Goal: Register for event/course

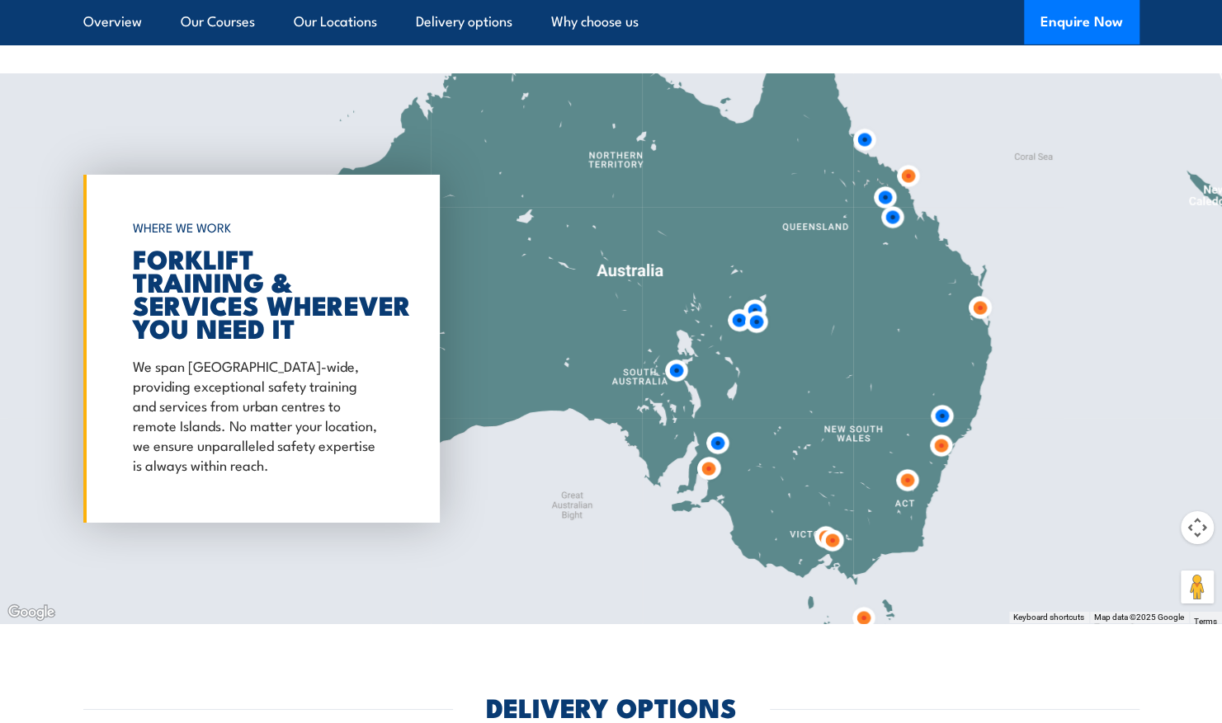
scroll to position [3218, 0]
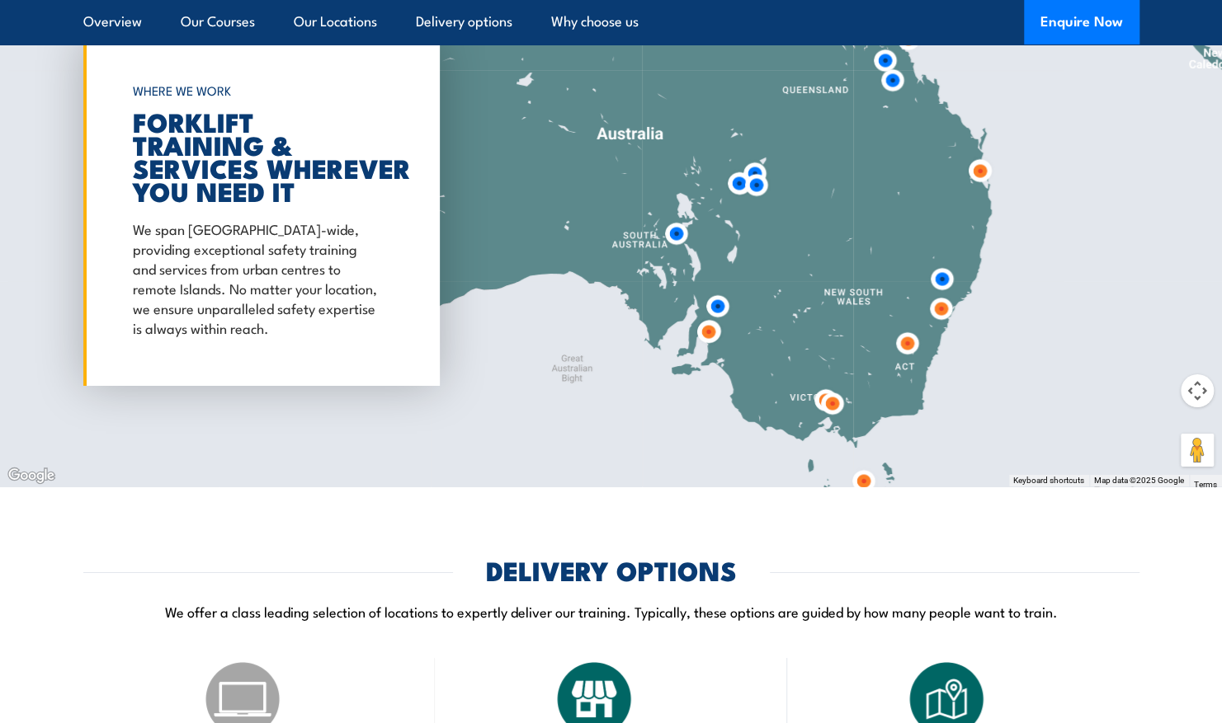
click at [832, 401] on img at bounding box center [832, 404] width 44 height 44
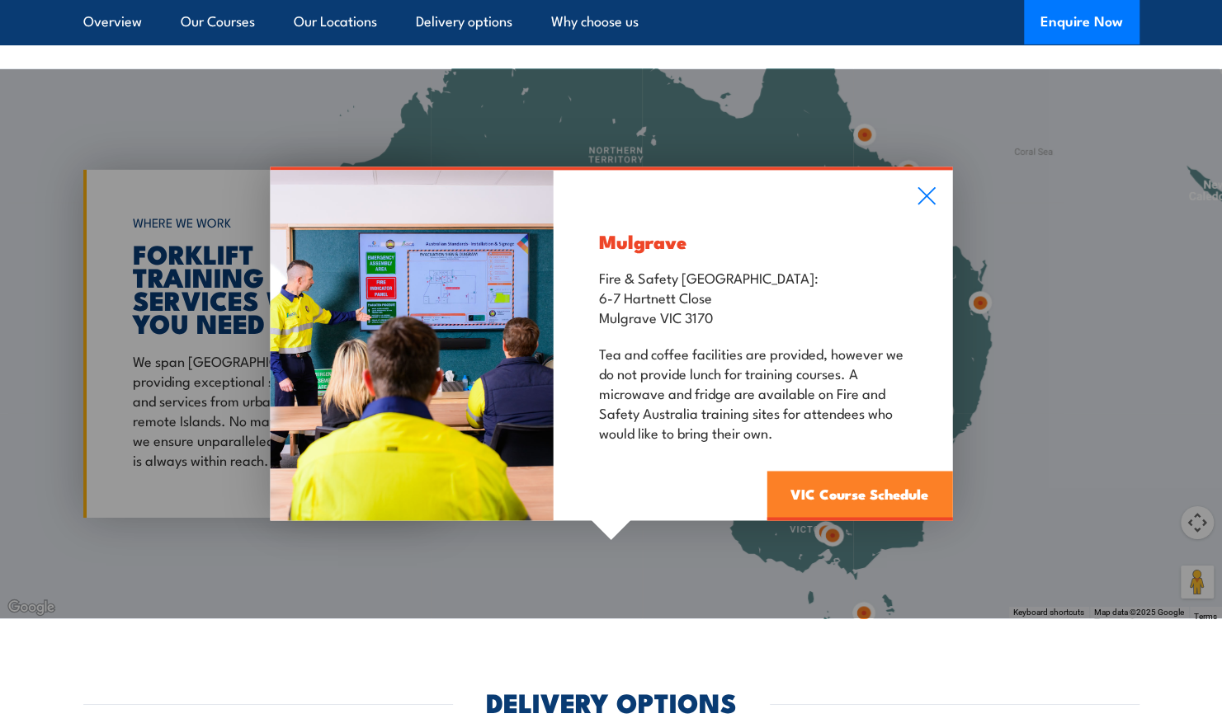
scroll to position [3078, 0]
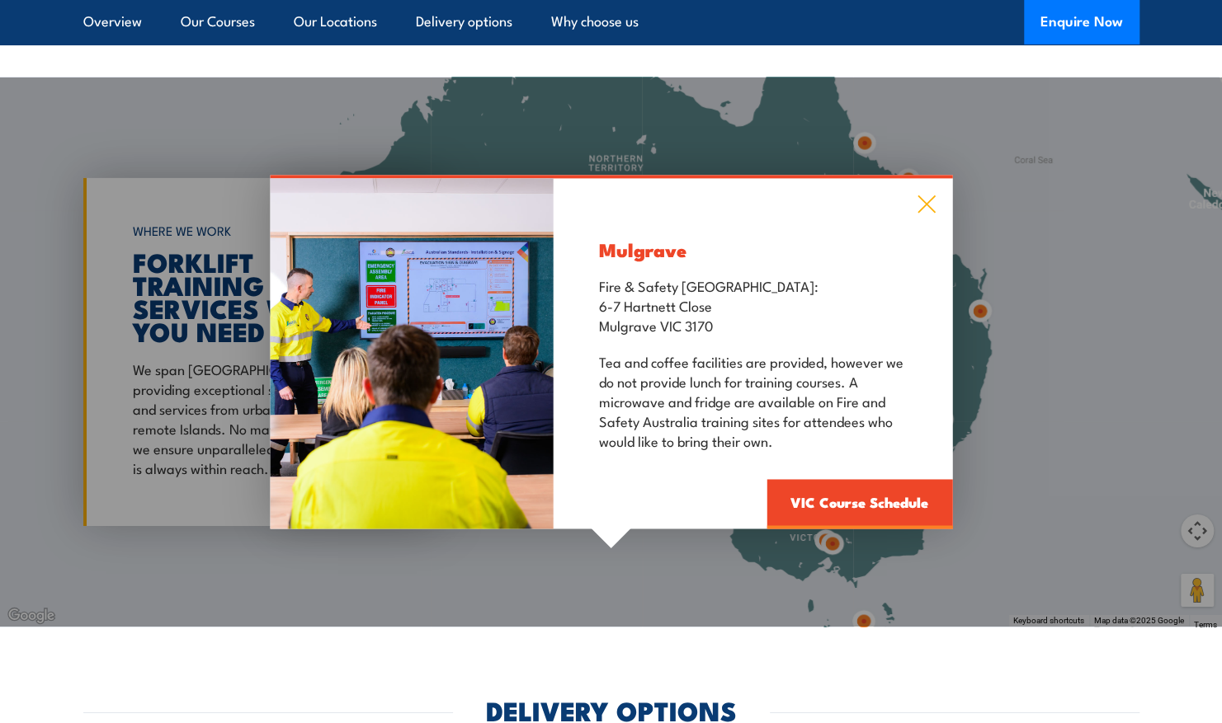
click at [926, 205] on icon at bounding box center [925, 204] width 17 height 17
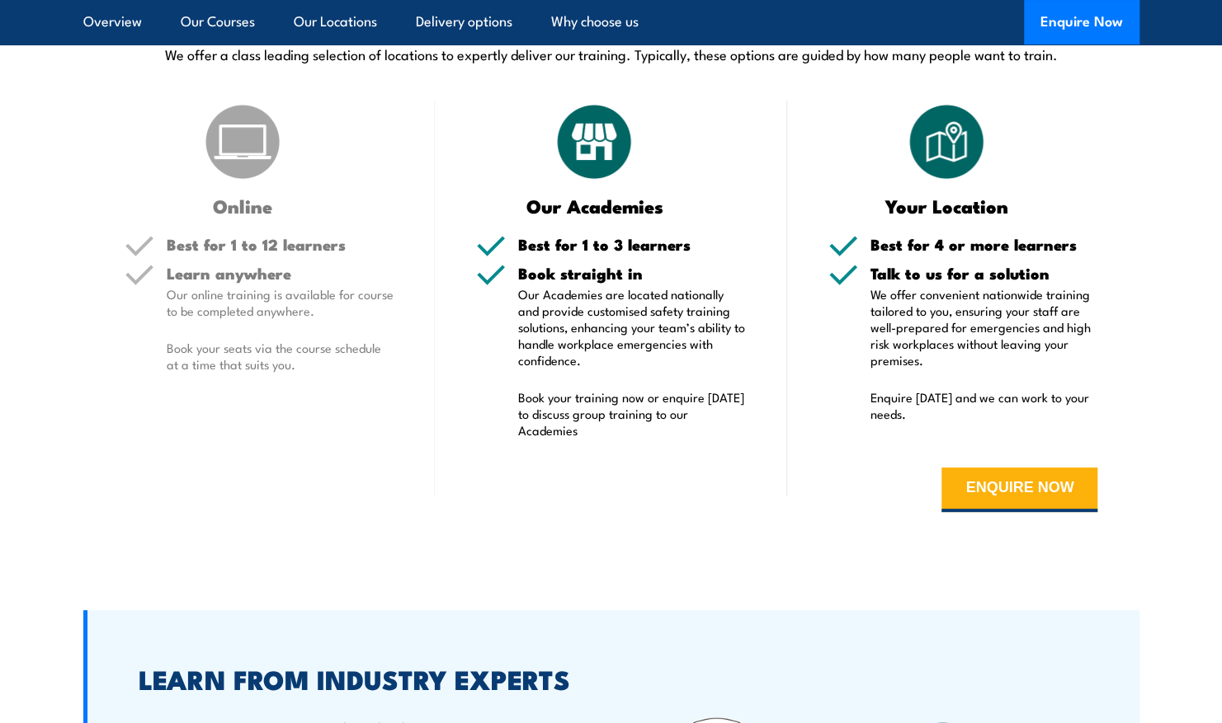
scroll to position [3778, 0]
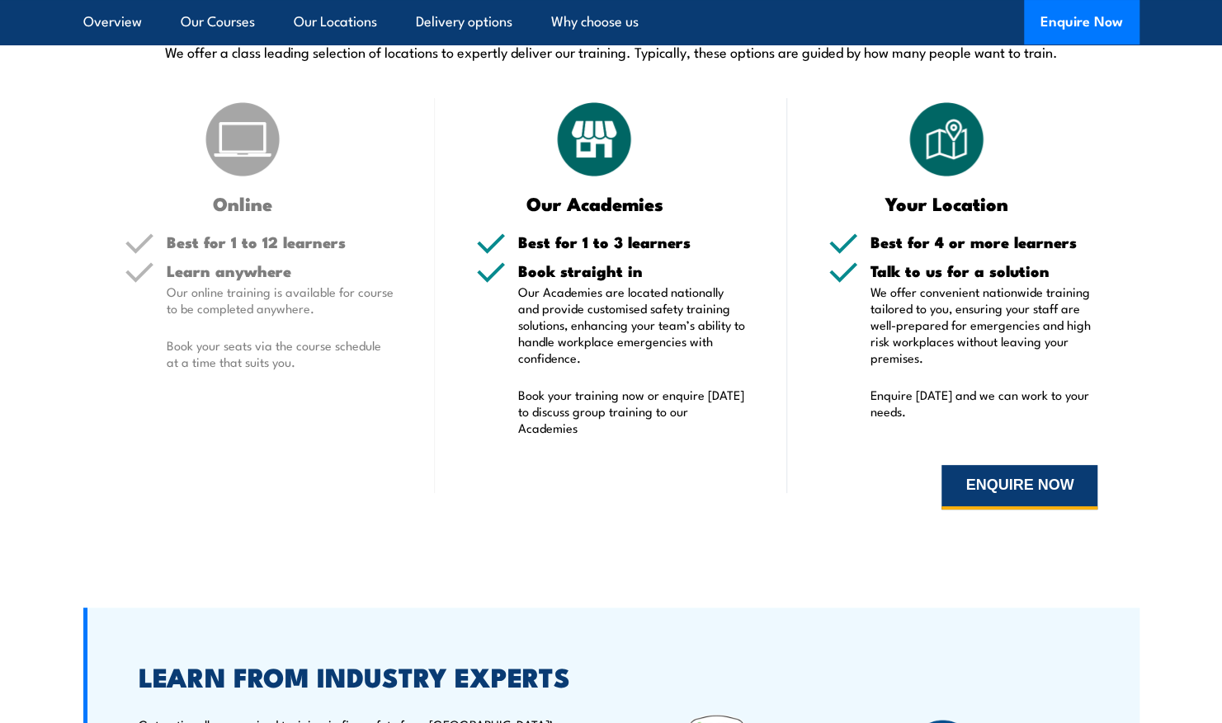
click at [962, 485] on button "ENQUIRE NOW" at bounding box center [1019, 487] width 156 height 45
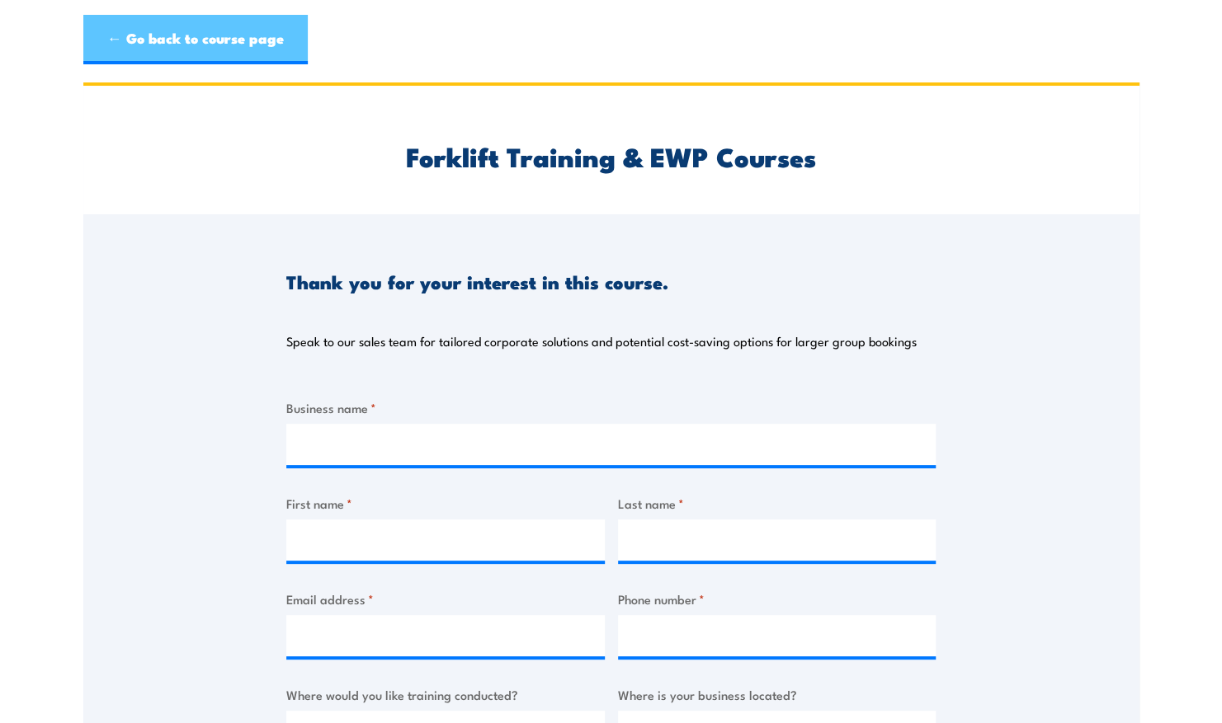
click at [249, 54] on link "← Go back to course page" at bounding box center [195, 39] width 224 height 49
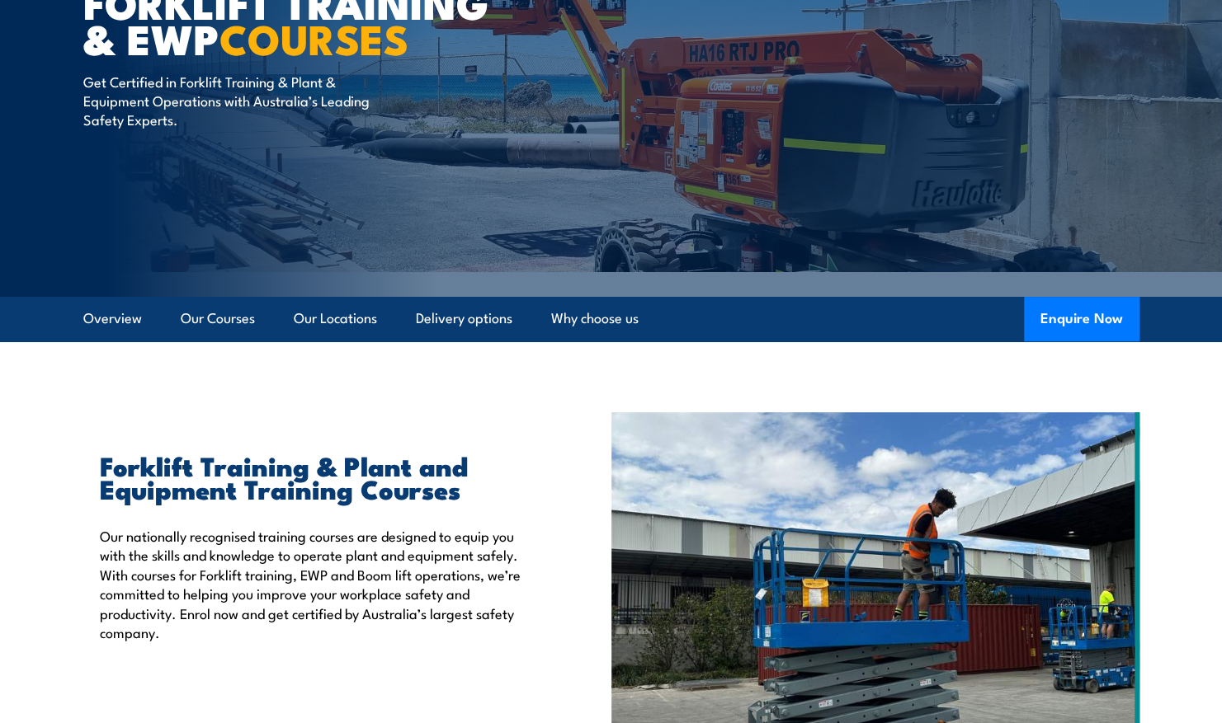
scroll to position [197, 0]
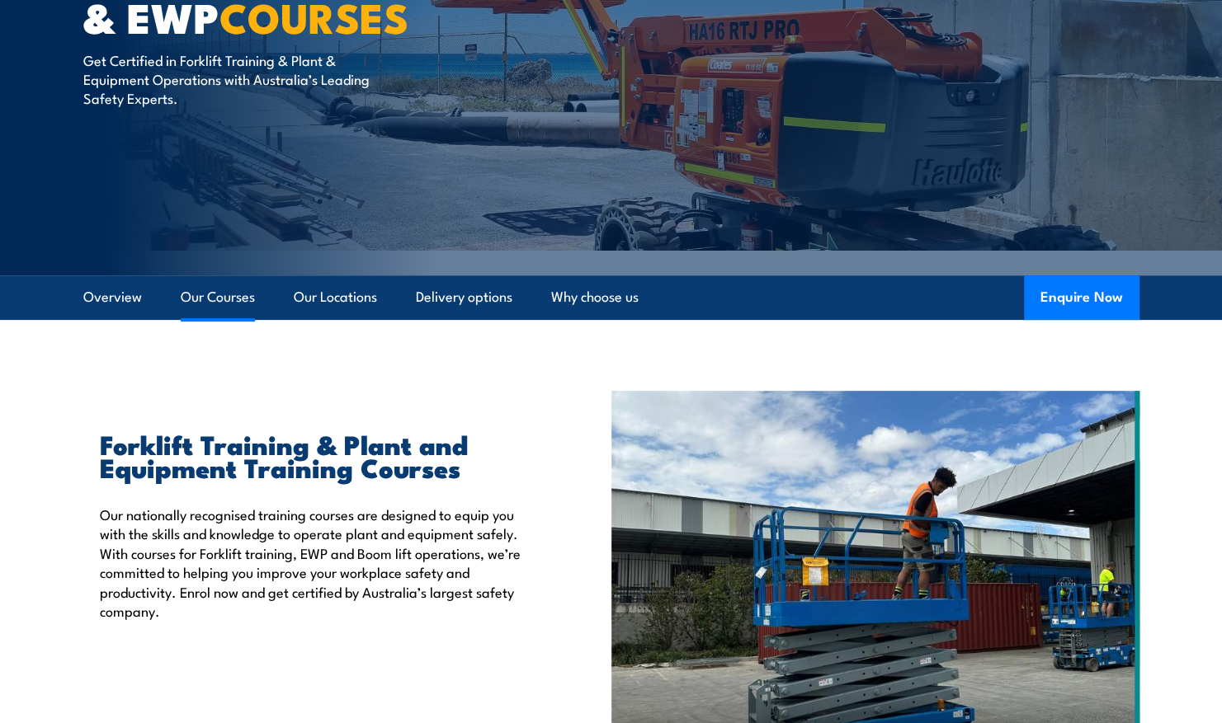
click at [205, 299] on link "Our Courses" at bounding box center [218, 298] width 74 height 44
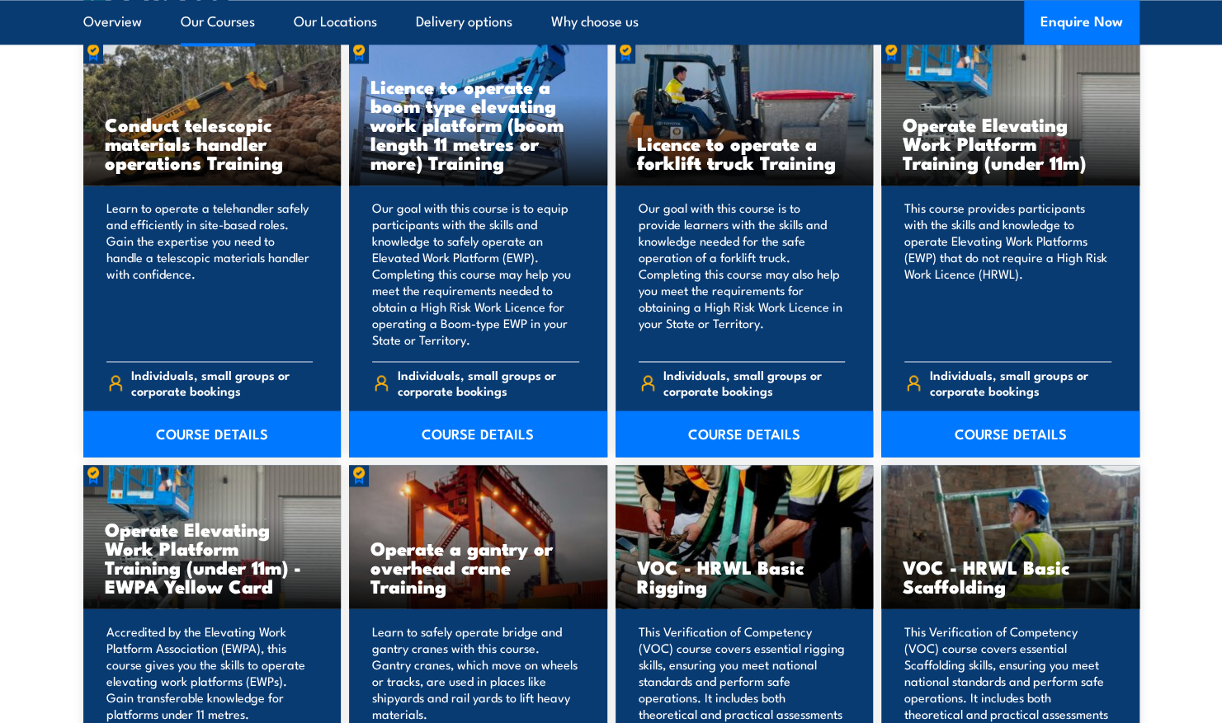
scroll to position [1361, 0]
click at [772, 424] on link "COURSE DETAILS" at bounding box center [744, 434] width 258 height 46
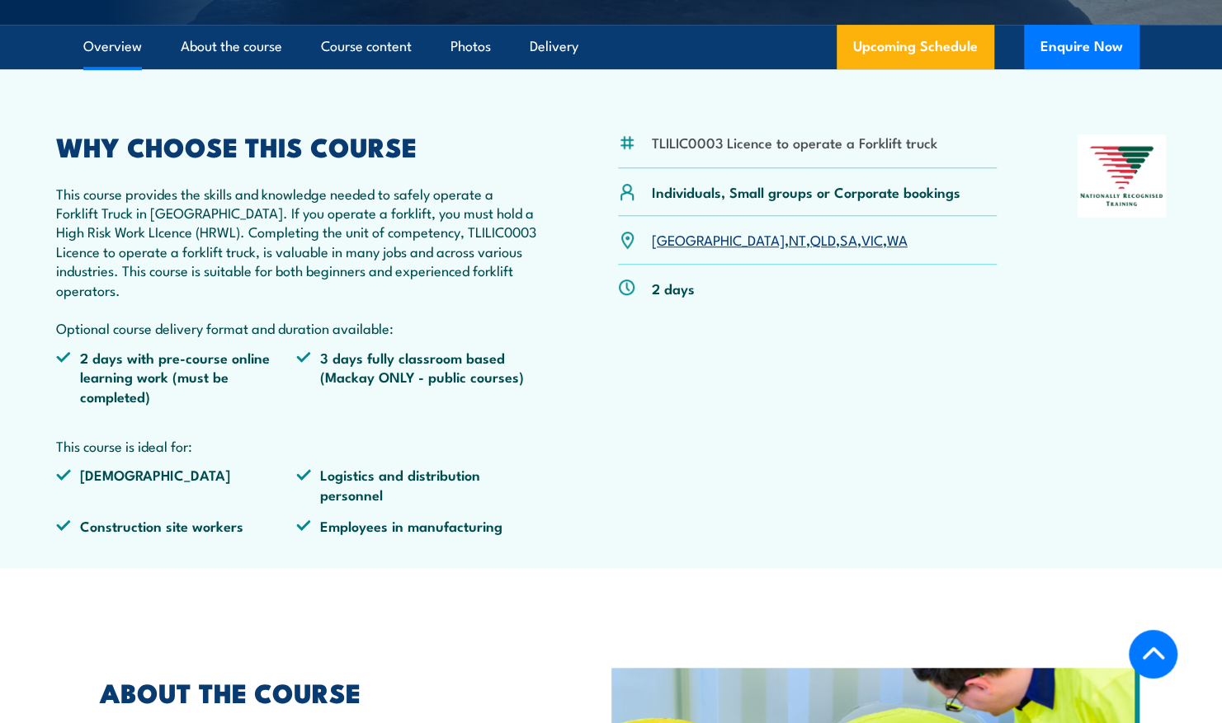
scroll to position [492, 0]
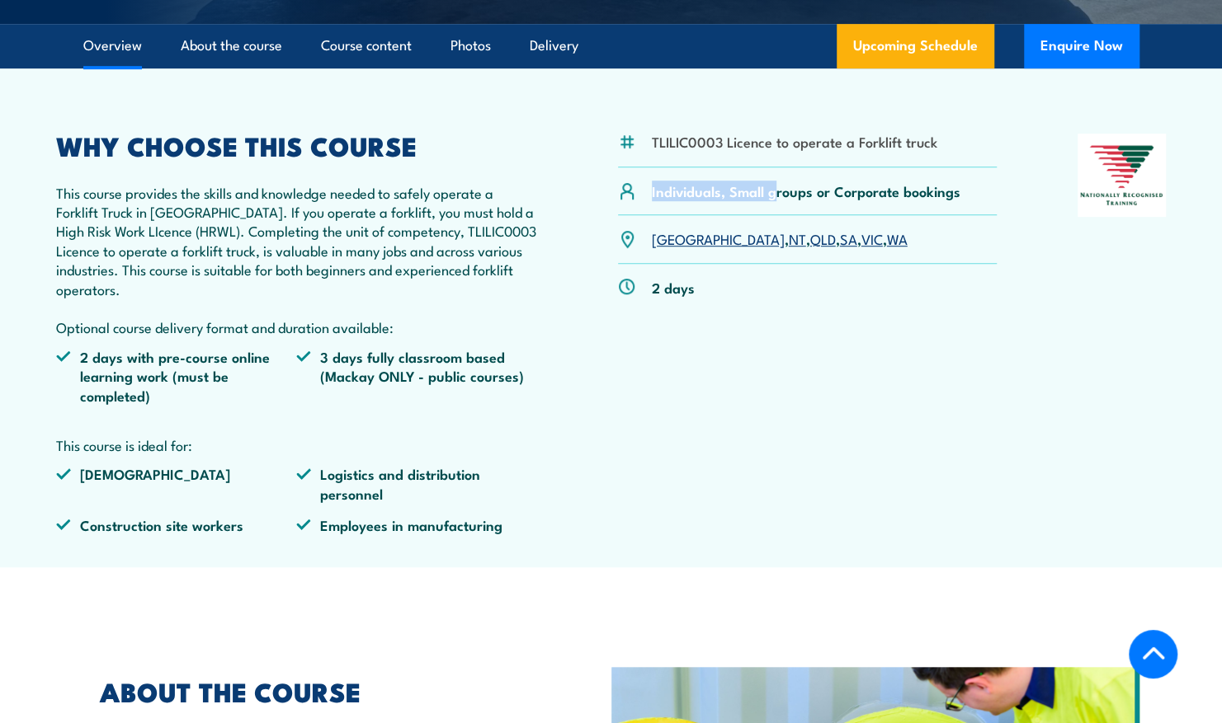
drag, startPoint x: 649, startPoint y: 190, endPoint x: 774, endPoint y: 191, distance: 124.6
click at [774, 191] on div "Individuals, Small groups or Corporate bookings" at bounding box center [807, 191] width 379 height 48
drag, startPoint x: 774, startPoint y: 191, endPoint x: 858, endPoint y: 195, distance: 84.2
click at [858, 195] on p "Individuals, Small groups or Corporate bookings" at bounding box center [806, 190] width 309 height 19
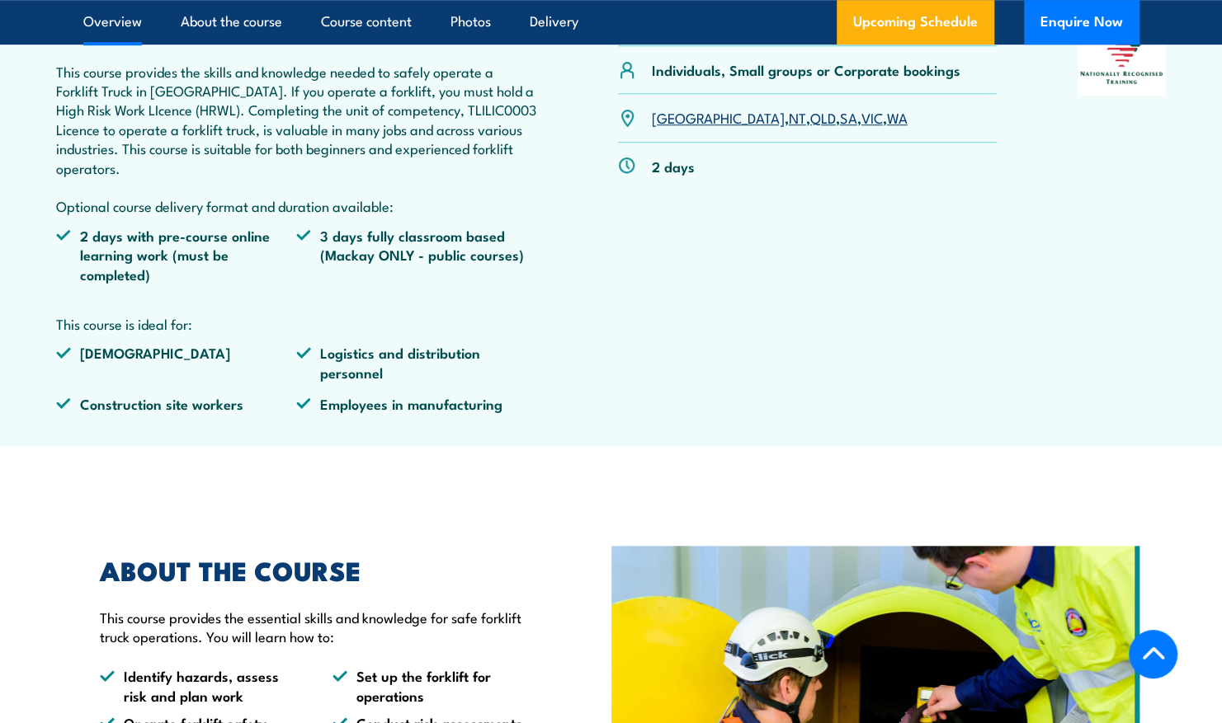
scroll to position [616, 0]
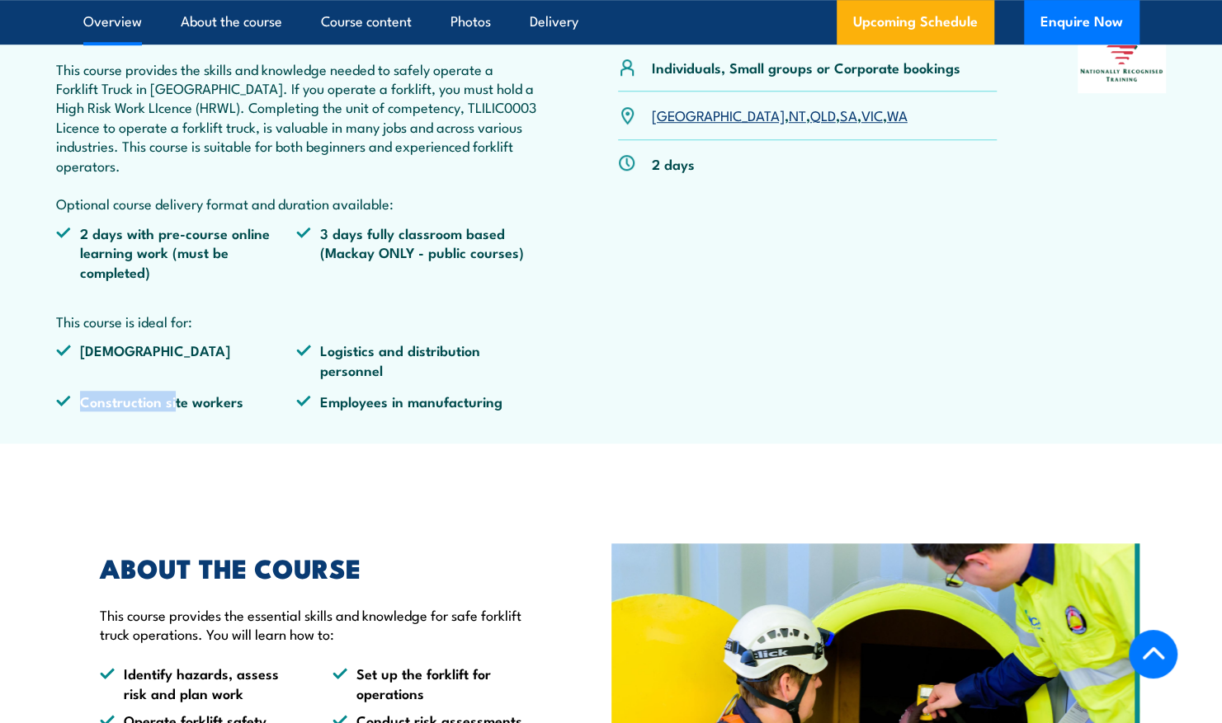
drag, startPoint x: 84, startPoint y: 408, endPoint x: 236, endPoint y: 407, distance: 151.8
click at [236, 407] on li "Construction site workers" at bounding box center [176, 401] width 241 height 19
copy li "Construction site worker"
click at [482, 401] on li "Employees in manufacturing" at bounding box center [416, 401] width 241 height 19
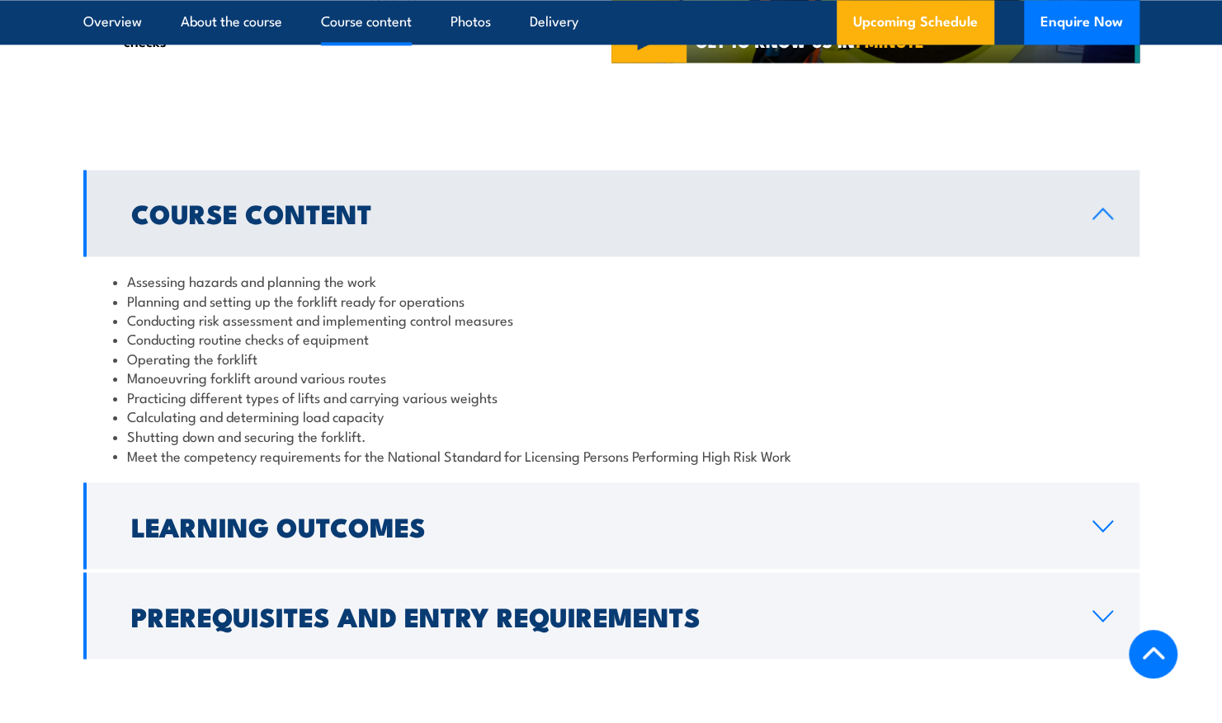
scroll to position [1656, 0]
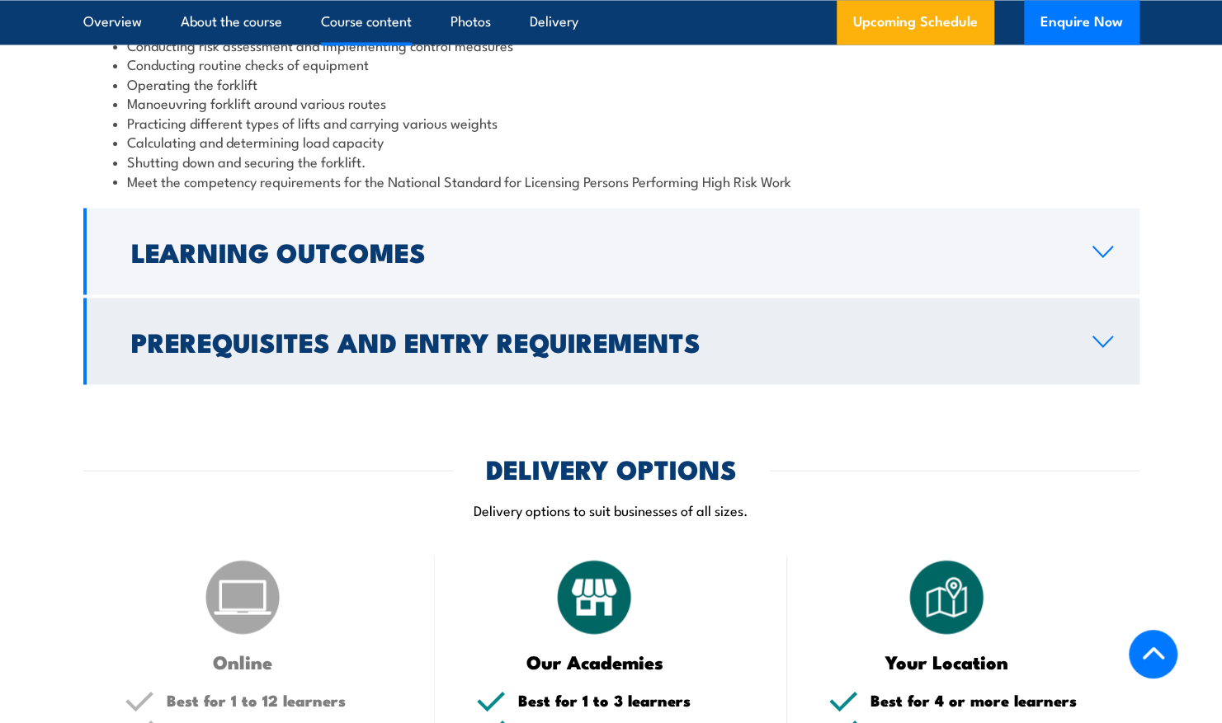
click at [414, 329] on h2 "Prerequisites and Entry Requirements" at bounding box center [598, 340] width 935 height 23
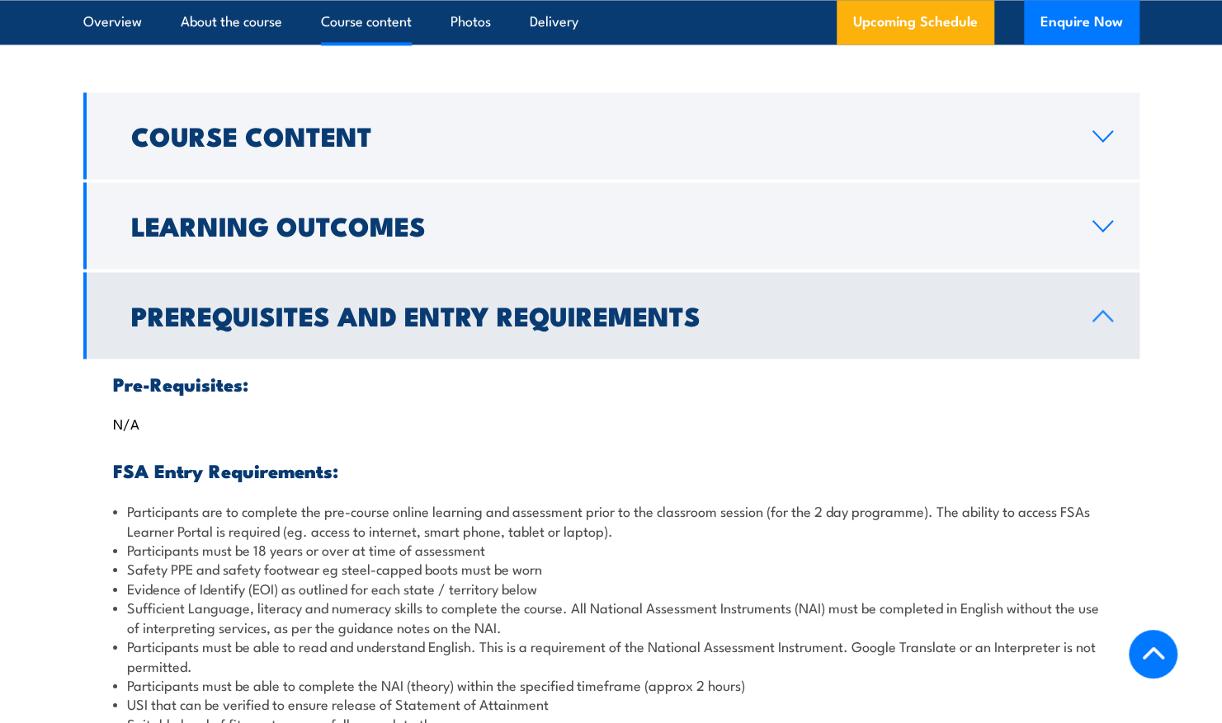
scroll to position [1458, 0]
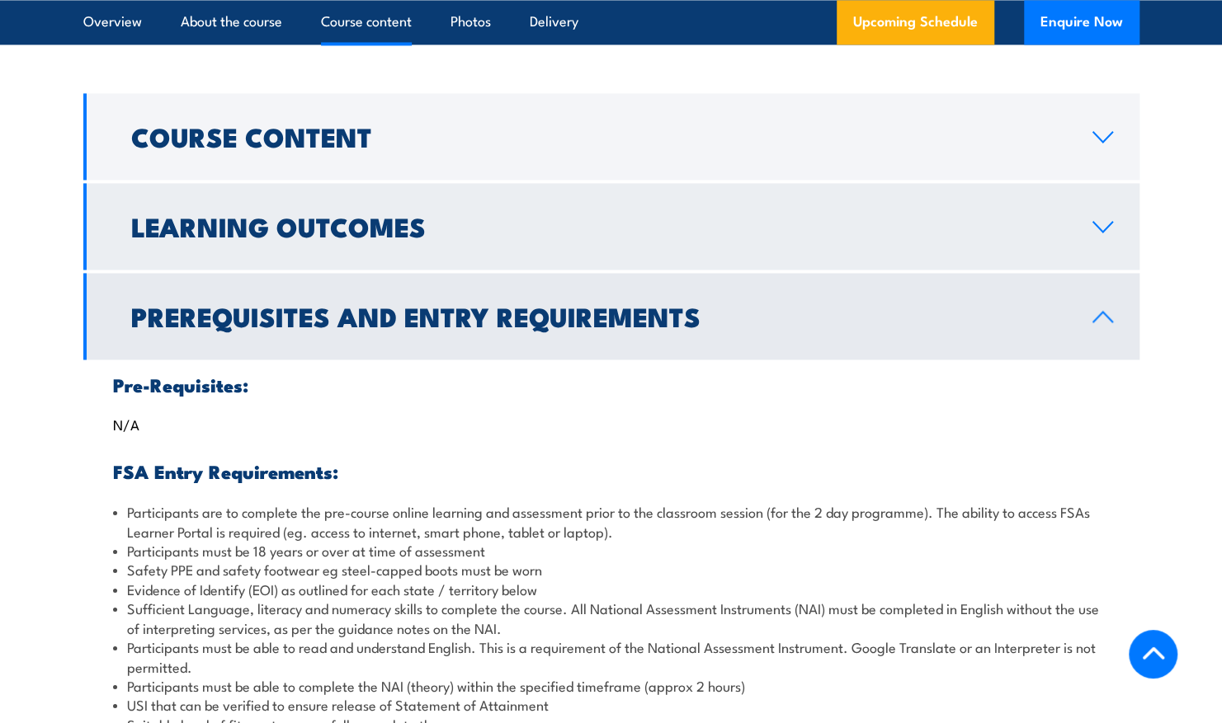
click at [412, 238] on h2 "Learning Outcomes" at bounding box center [598, 225] width 935 height 23
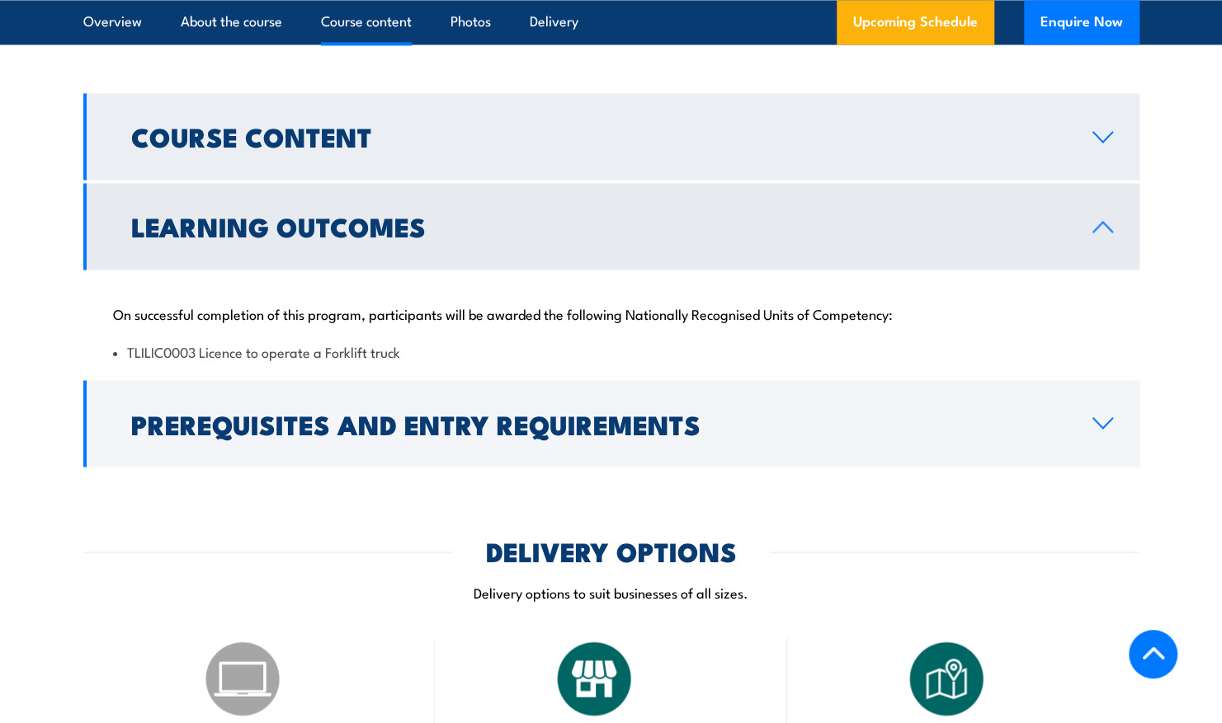
click at [384, 160] on link "Course Content" at bounding box center [611, 136] width 1056 height 87
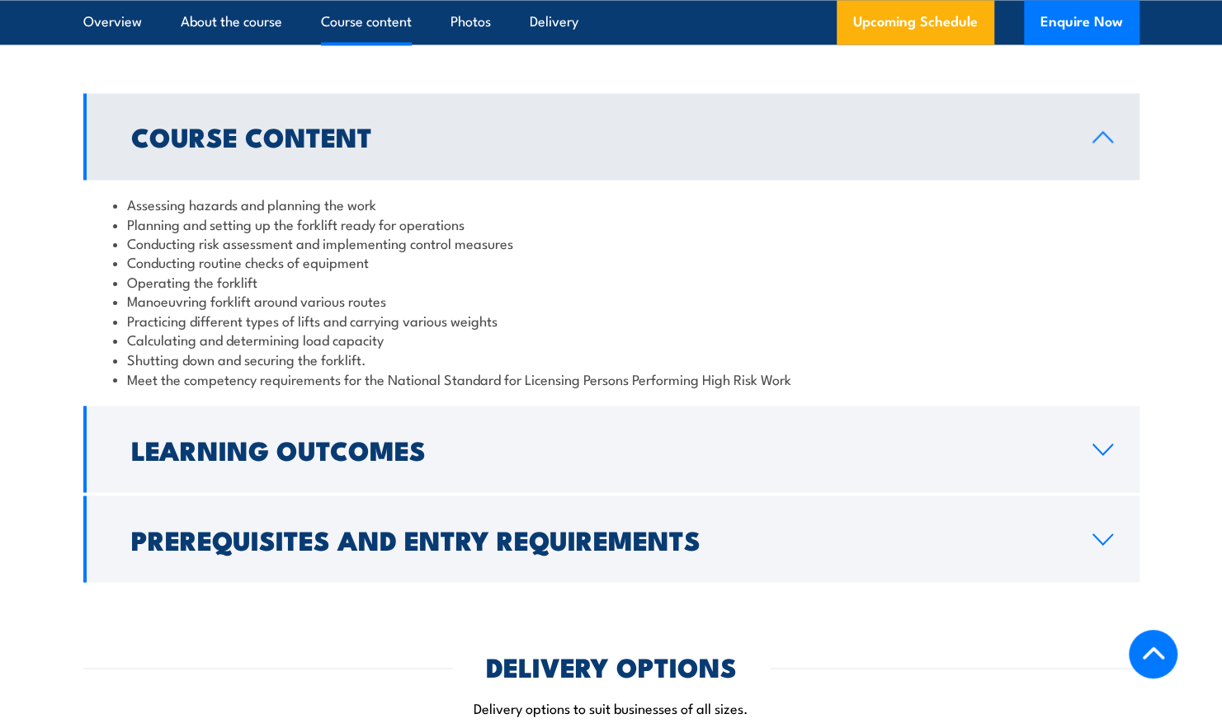
click at [374, 133] on h2 "Course Content" at bounding box center [598, 136] width 935 height 23
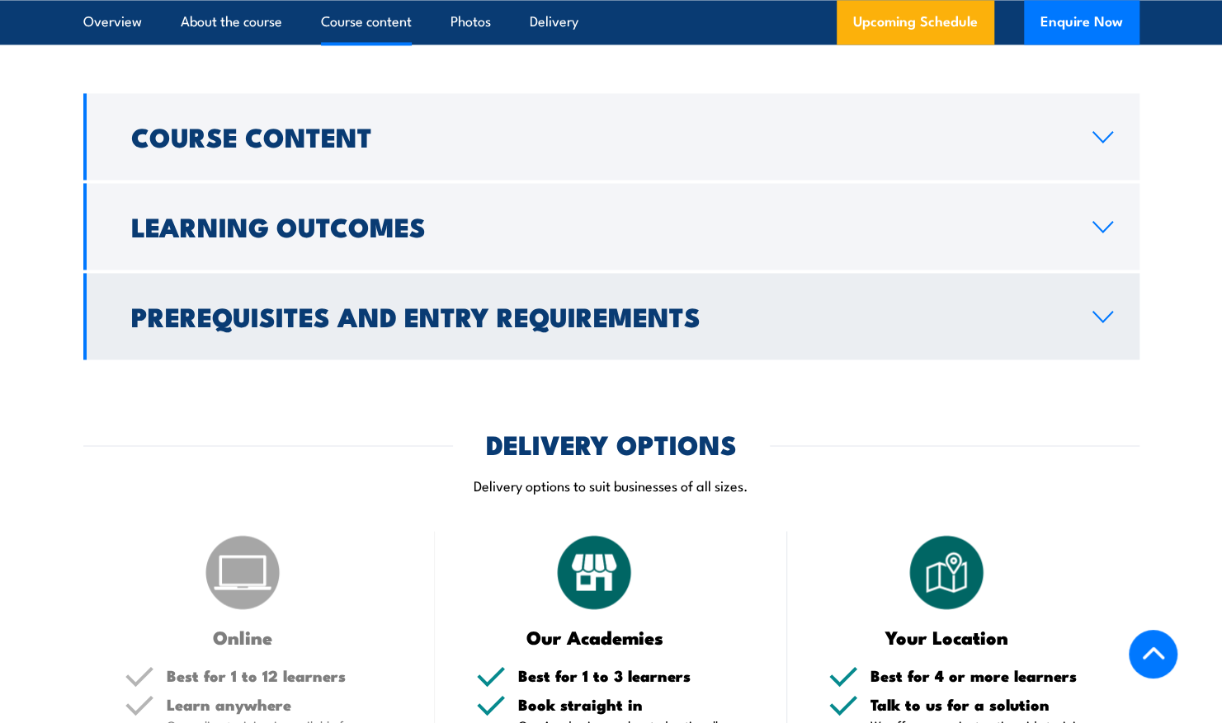
click at [291, 313] on h2 "Prerequisites and Entry Requirements" at bounding box center [598, 315] width 935 height 23
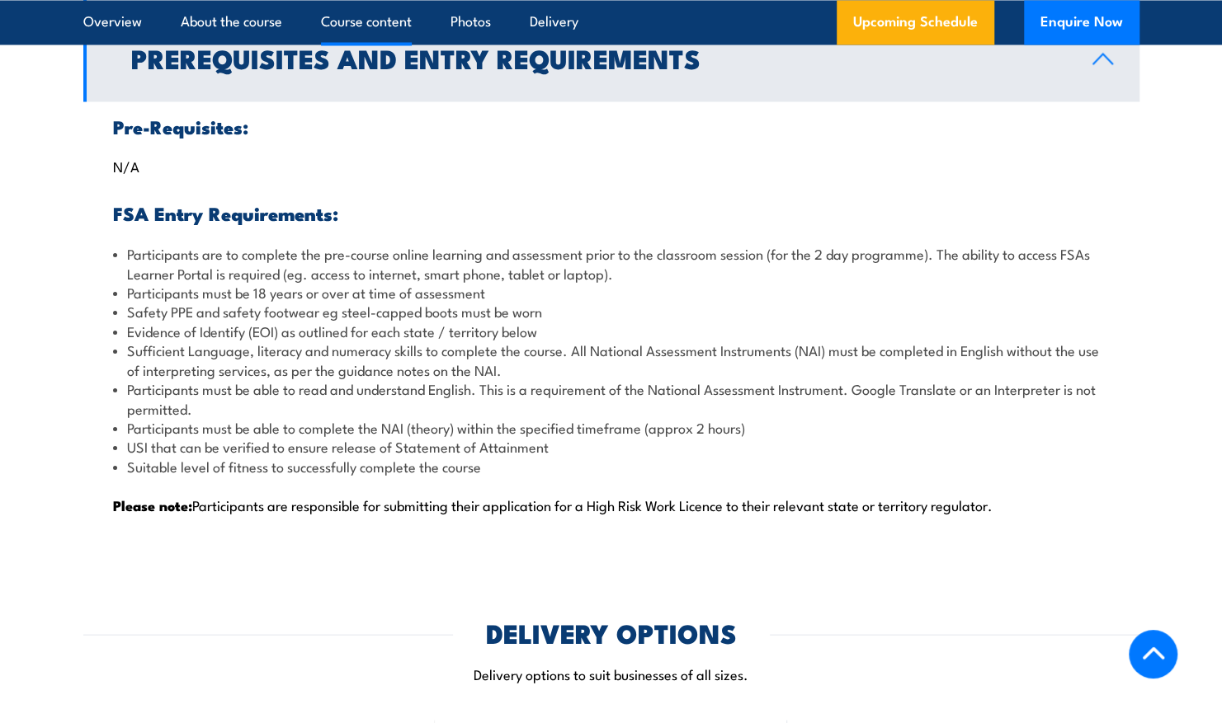
scroll to position [1719, 0]
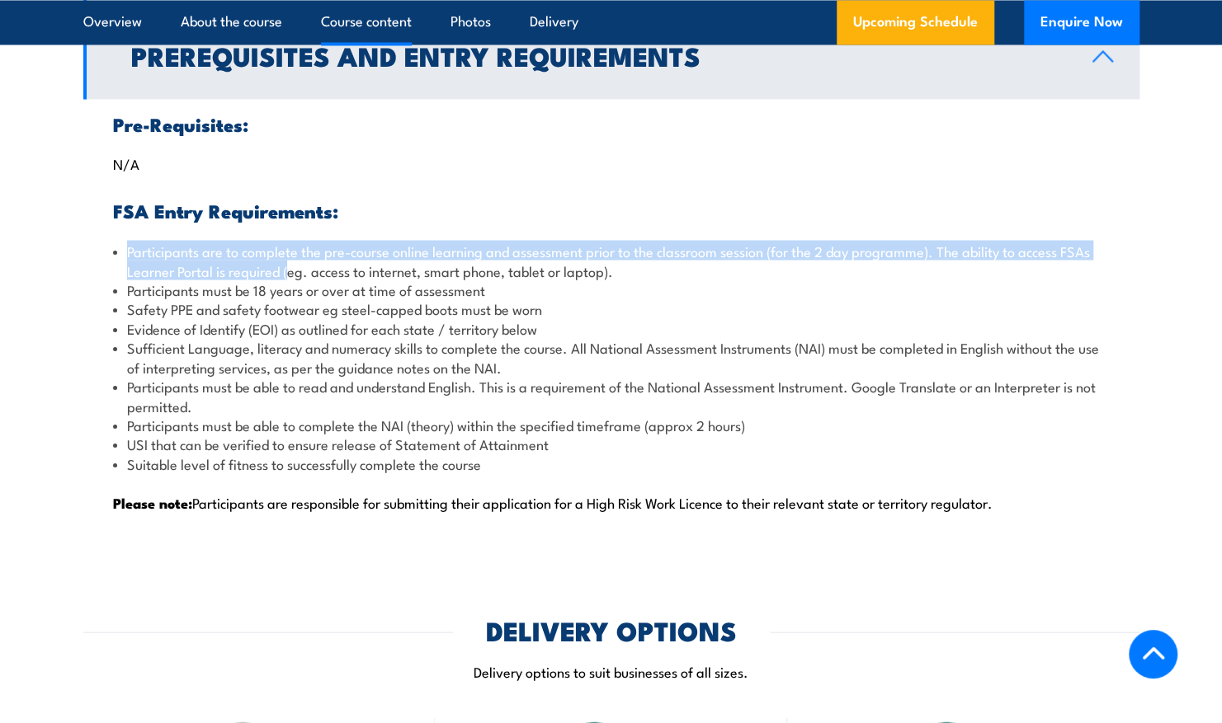
drag, startPoint x: 122, startPoint y: 252, endPoint x: 290, endPoint y: 266, distance: 168.0
click at [290, 266] on li "Participants are to complete the pre-course online learning and assessment prio…" at bounding box center [611, 260] width 997 height 39
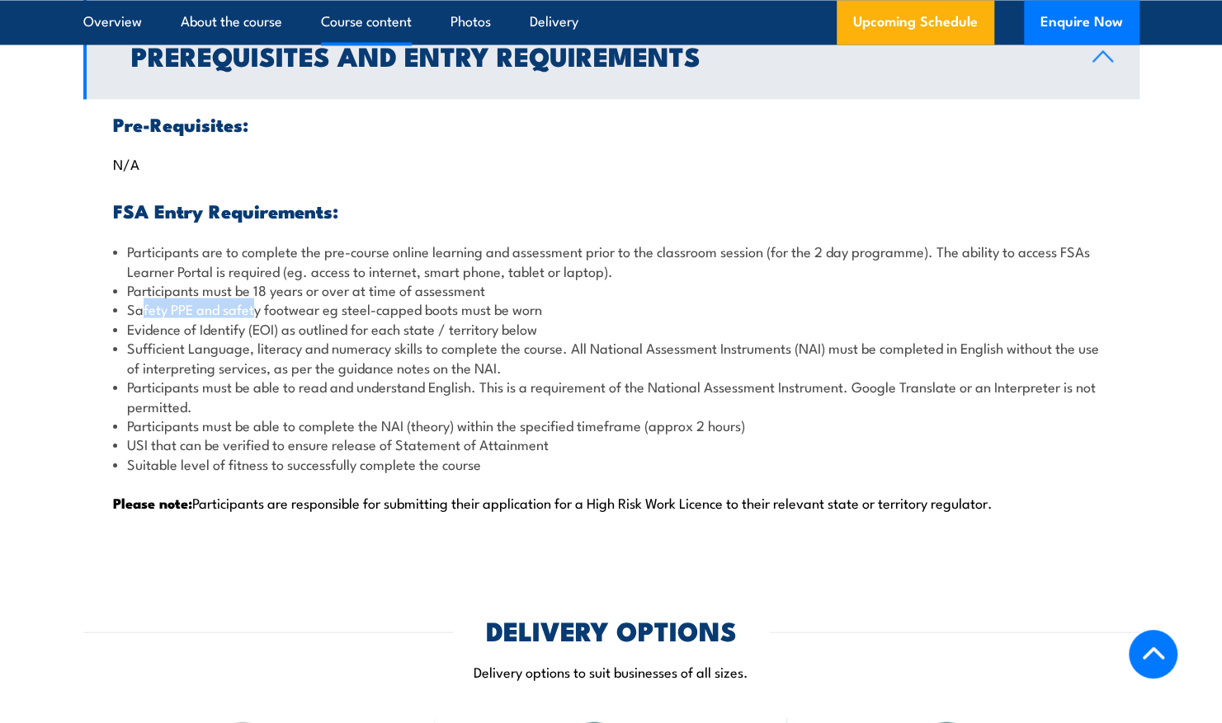
drag, startPoint x: 140, startPoint y: 310, endPoint x: 259, endPoint y: 313, distance: 118.8
click at [259, 313] on li "Safety PPE and safety footwear eg steel-capped boots must be worn" at bounding box center [611, 308] width 997 height 19
drag, startPoint x: 259, startPoint y: 313, endPoint x: 303, endPoint y: 322, distance: 44.5
click at [303, 322] on li "Evidence of Identify (EOI) as outlined for each state / territory below" at bounding box center [611, 327] width 997 height 19
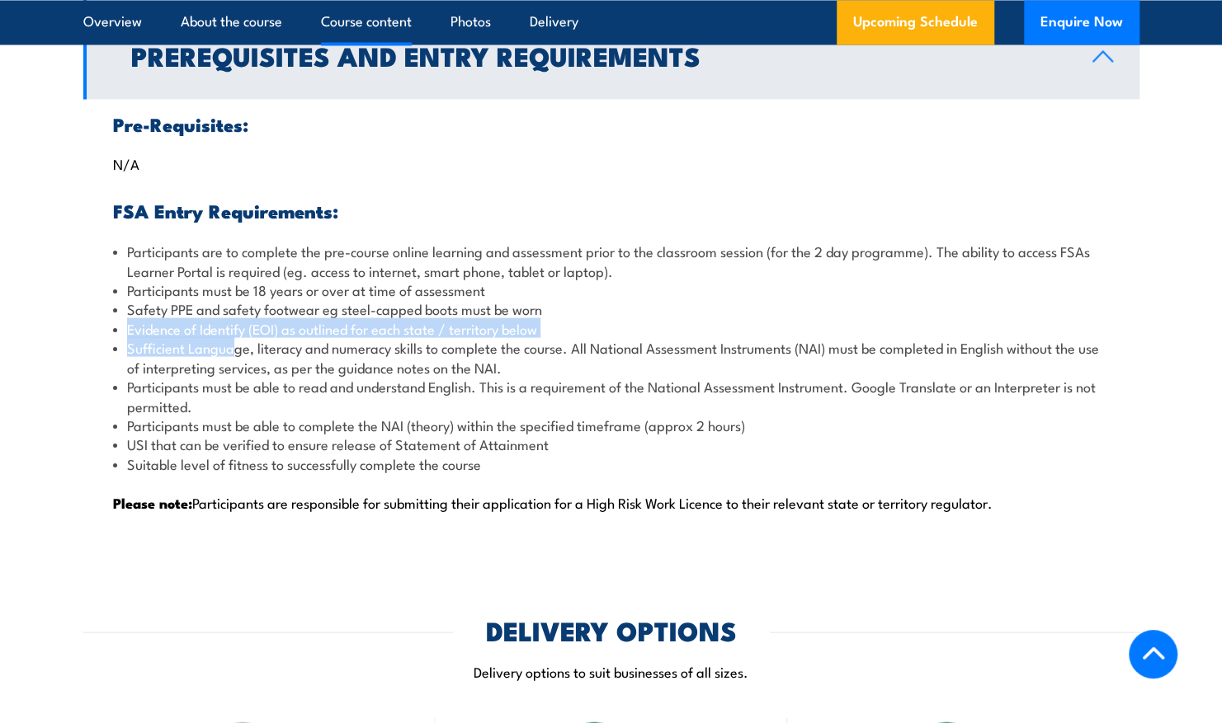
drag, startPoint x: 124, startPoint y: 327, endPoint x: 233, endPoint y: 340, distance: 109.6
click at [233, 340] on ul "Participants are to complete the pre-course online learning and assessment prio…" at bounding box center [611, 357] width 997 height 232
drag, startPoint x: 233, startPoint y: 340, endPoint x: 294, endPoint y: 355, distance: 62.8
click at [294, 355] on li "Sufficient Language, literacy and numeracy skills to complete the course. All N…" at bounding box center [611, 356] width 997 height 39
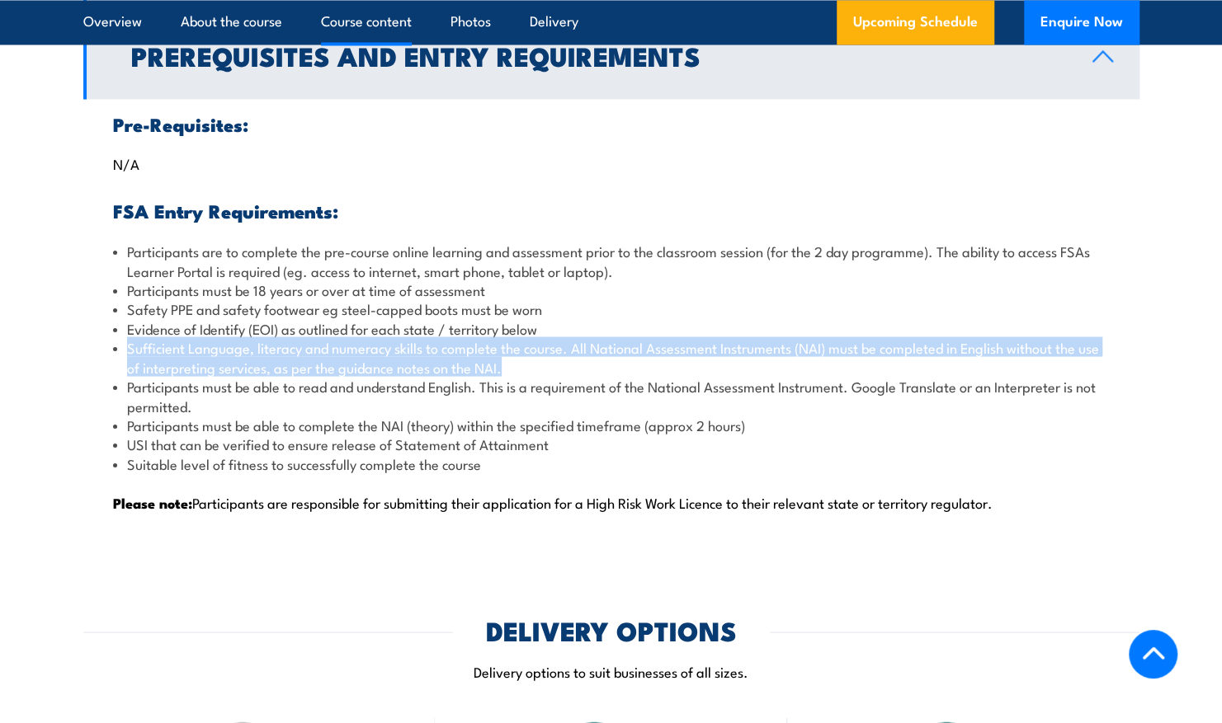
drag, startPoint x: 129, startPoint y: 346, endPoint x: 502, endPoint y: 366, distance: 374.2
click at [502, 366] on li "Sufficient Language, literacy and numeracy skills to complete the course. All N…" at bounding box center [611, 356] width 997 height 39
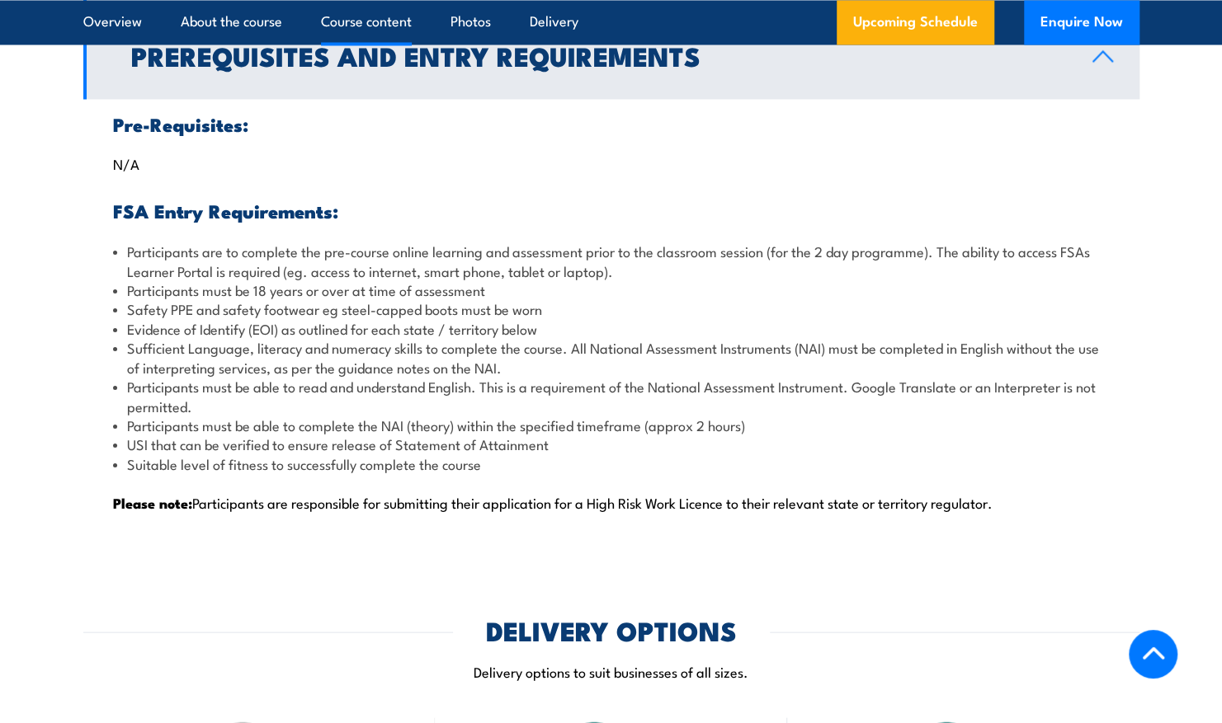
click at [288, 389] on li "Participants must be able to read and understand English. This is a requirement…" at bounding box center [611, 395] width 997 height 39
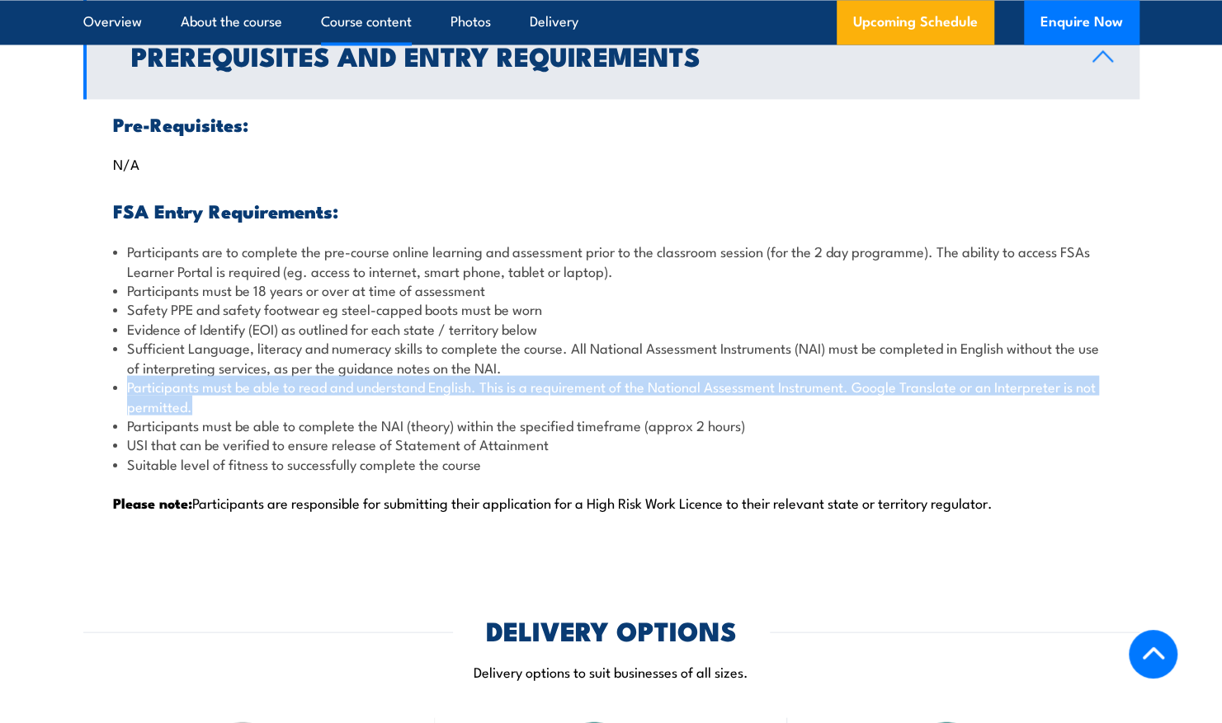
drag, startPoint x: 125, startPoint y: 384, endPoint x: 319, endPoint y: 401, distance: 195.4
click at [319, 401] on li "Participants must be able to read and understand English. This is a requirement…" at bounding box center [611, 395] width 997 height 39
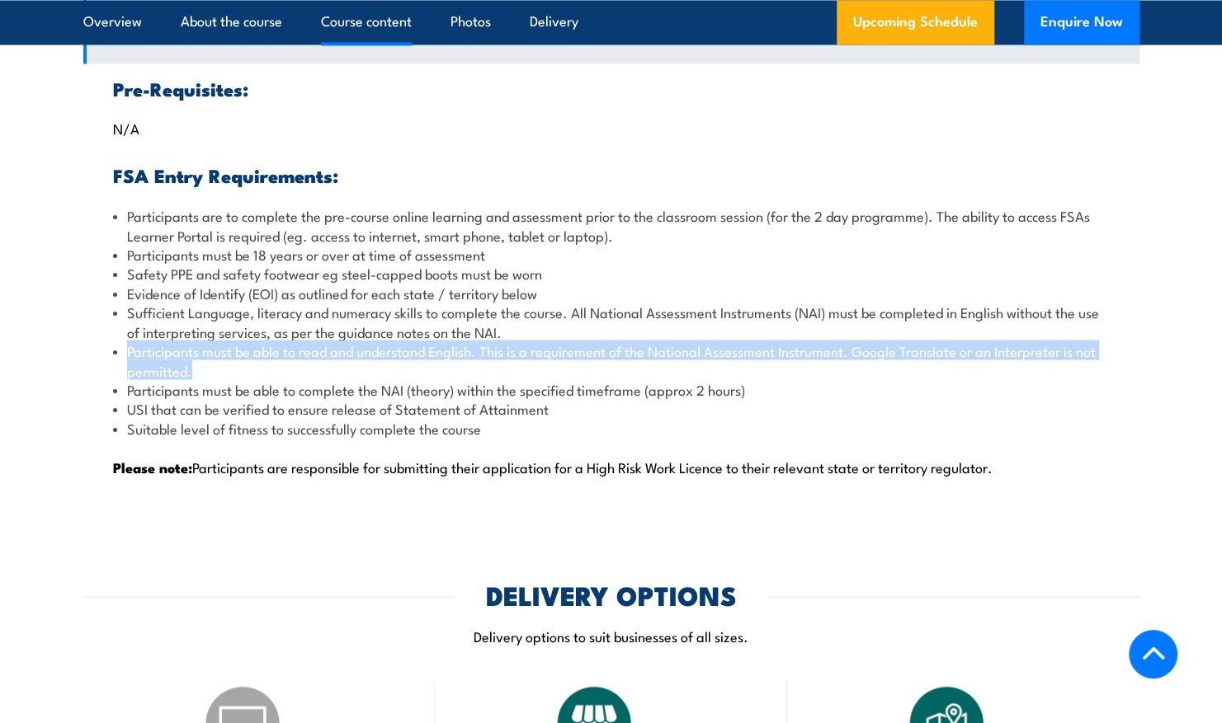
scroll to position [1755, 0]
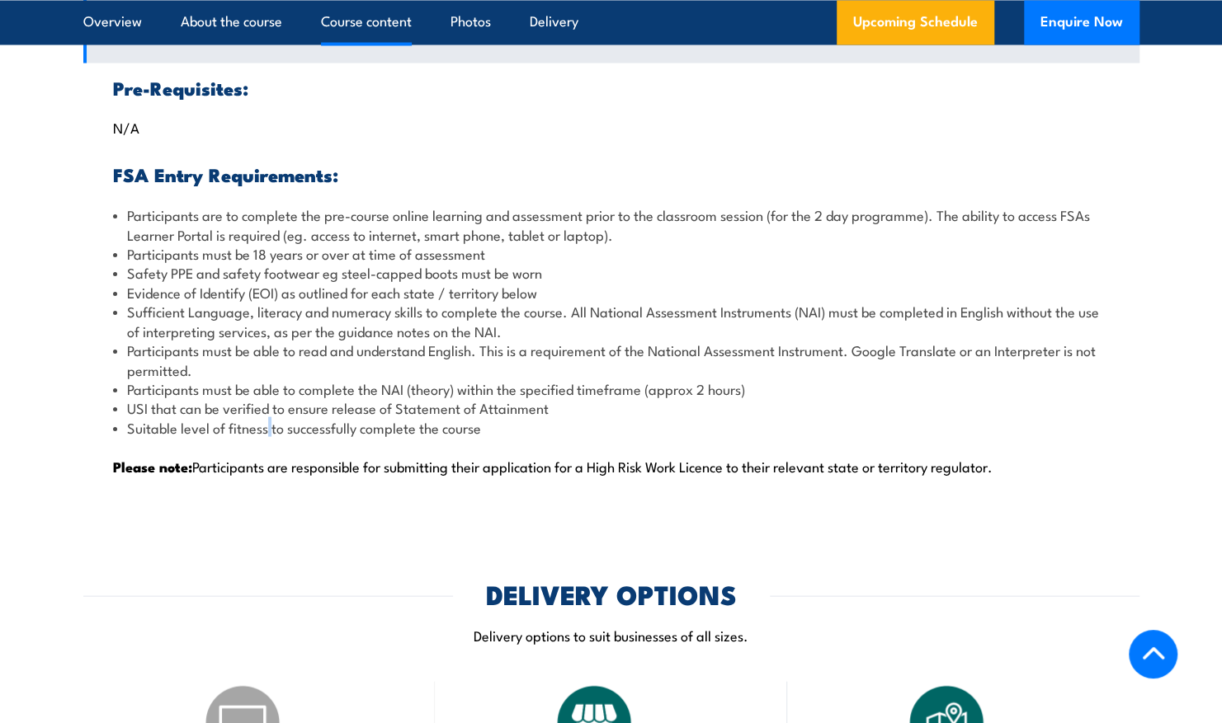
drag, startPoint x: 319, startPoint y: 401, endPoint x: 269, endPoint y: 423, distance: 55.0
click at [269, 423] on li "Suitable level of fitness to successfully complete the course" at bounding box center [611, 426] width 997 height 19
click at [376, 390] on li "Participants must be able to complete the NAI (theory) within the specified tim…" at bounding box center [611, 388] width 997 height 19
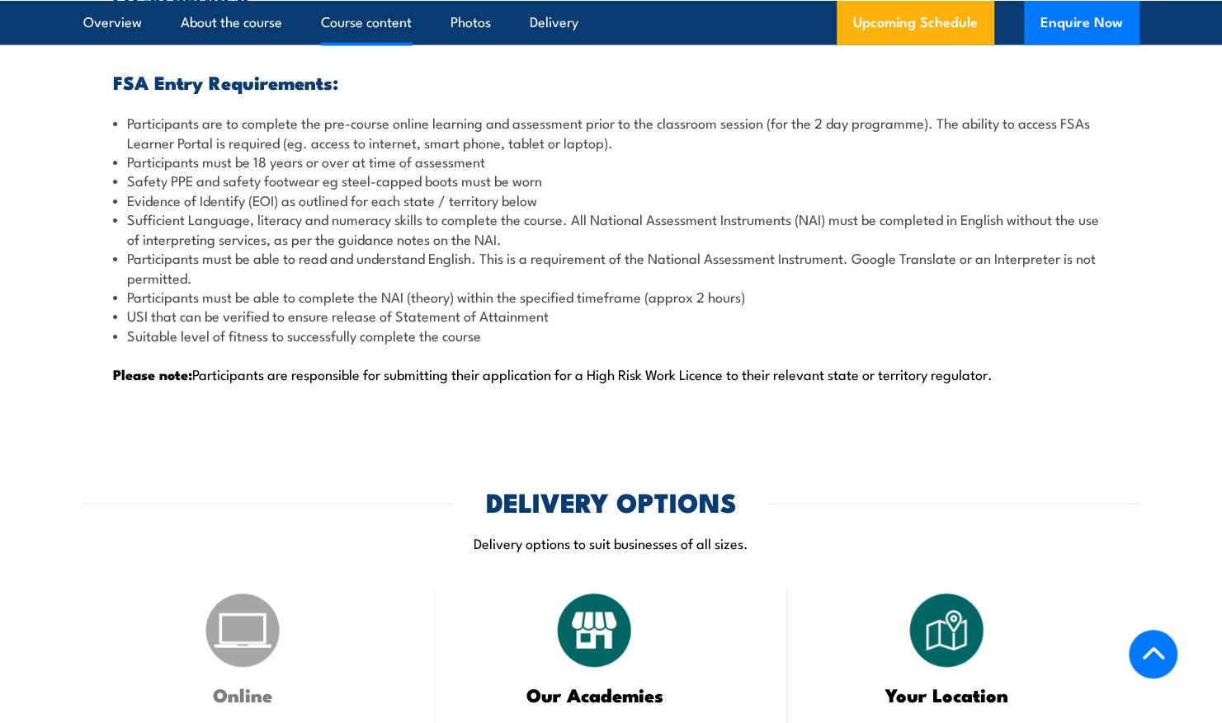
scroll to position [1848, 0]
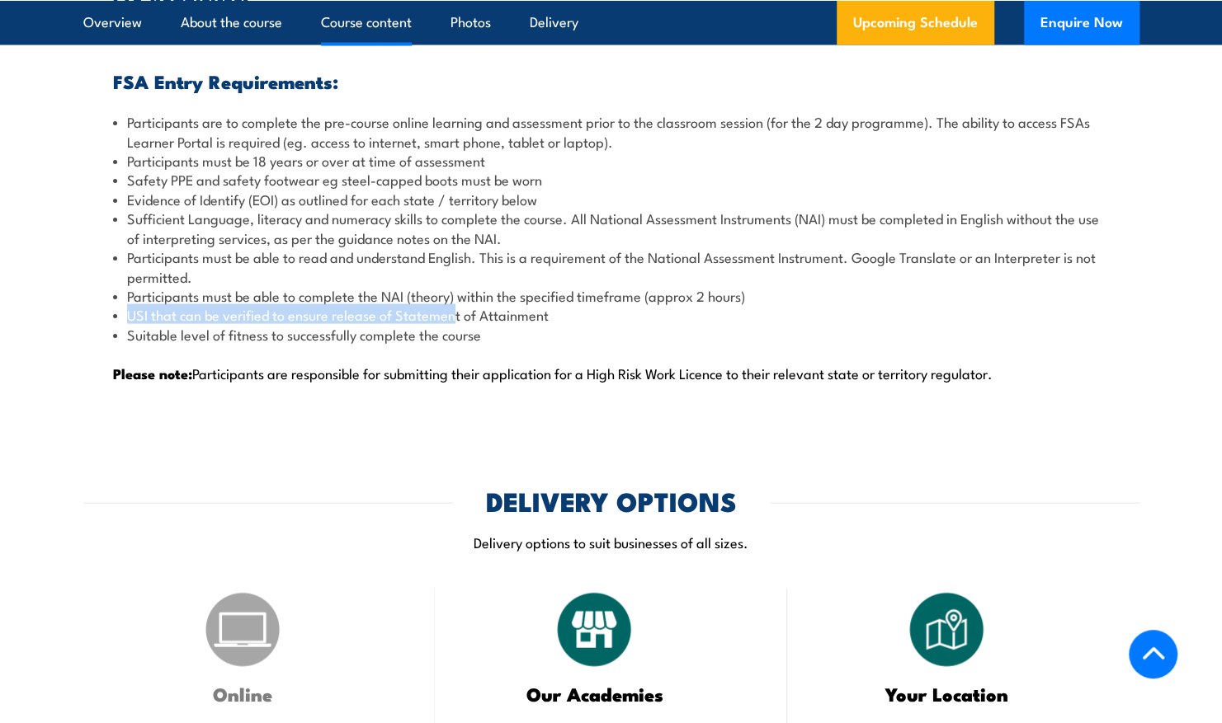
drag, startPoint x: 122, startPoint y: 318, endPoint x: 472, endPoint y: 312, distance: 349.8
click at [472, 312] on li "USI that can be verified to ensure release of Statement of Attainment" at bounding box center [611, 314] width 997 height 19
drag, startPoint x: 472, startPoint y: 312, endPoint x: 341, endPoint y: 306, distance: 131.3
click at [341, 306] on li "USI that can be verified to ensure release of Statement of Attainment" at bounding box center [611, 314] width 997 height 19
click at [318, 301] on li "Participants must be able to complete the NAI (theory) within the specified tim…" at bounding box center [611, 295] width 997 height 19
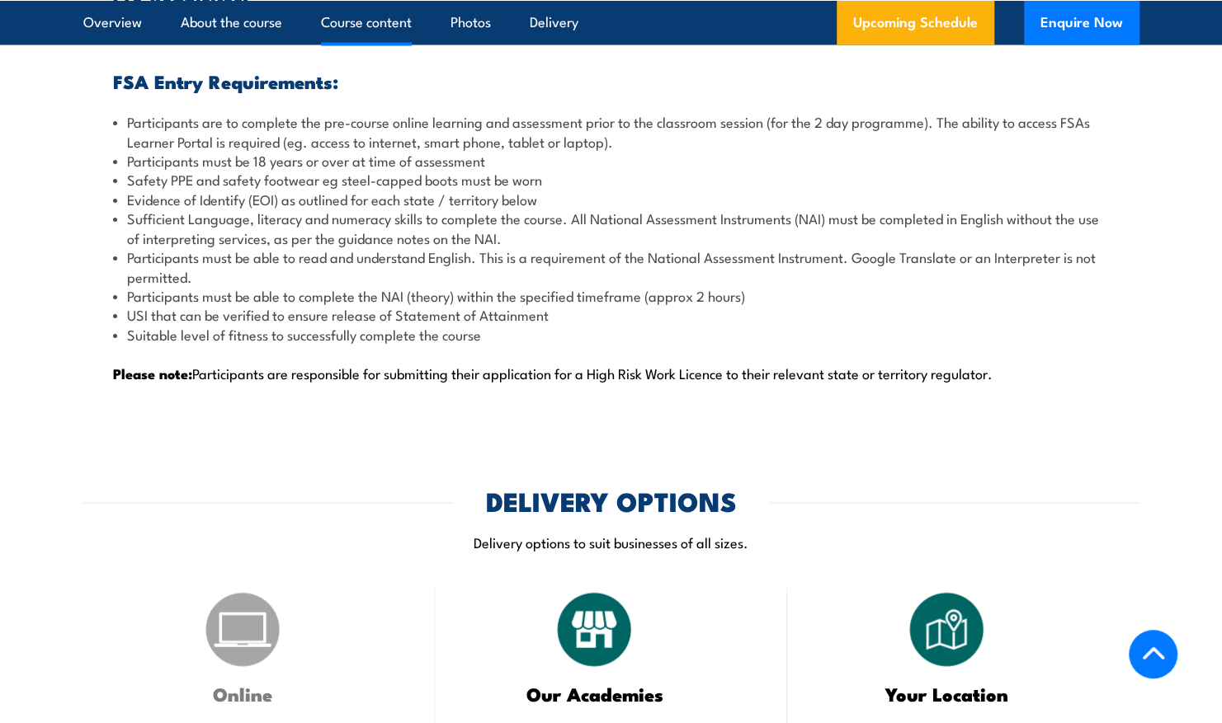
scroll to position [1928, 0]
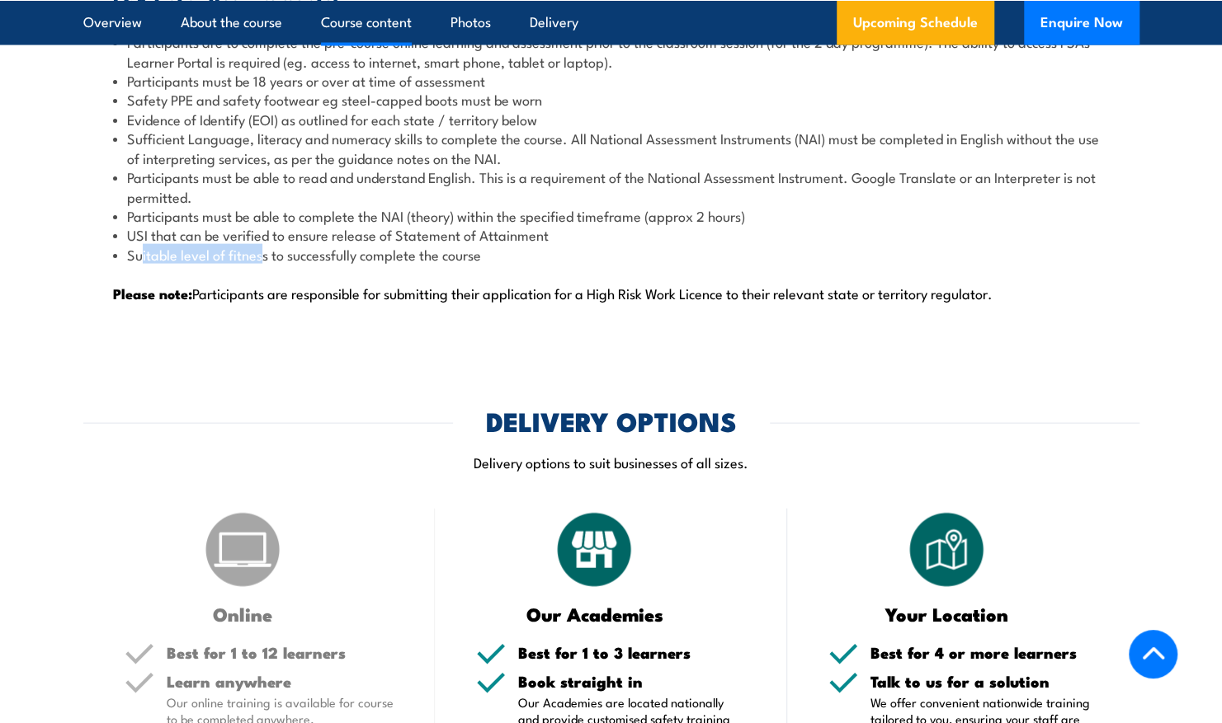
drag, startPoint x: 139, startPoint y: 251, endPoint x: 276, endPoint y: 262, distance: 137.4
click at [276, 262] on li "Suitable level of fitness to successfully complete the course" at bounding box center [611, 254] width 997 height 19
drag, startPoint x: 276, startPoint y: 262, endPoint x: 397, endPoint y: 252, distance: 120.8
click at [397, 252] on li "Suitable level of fitness to successfully complete the course" at bounding box center [611, 254] width 997 height 19
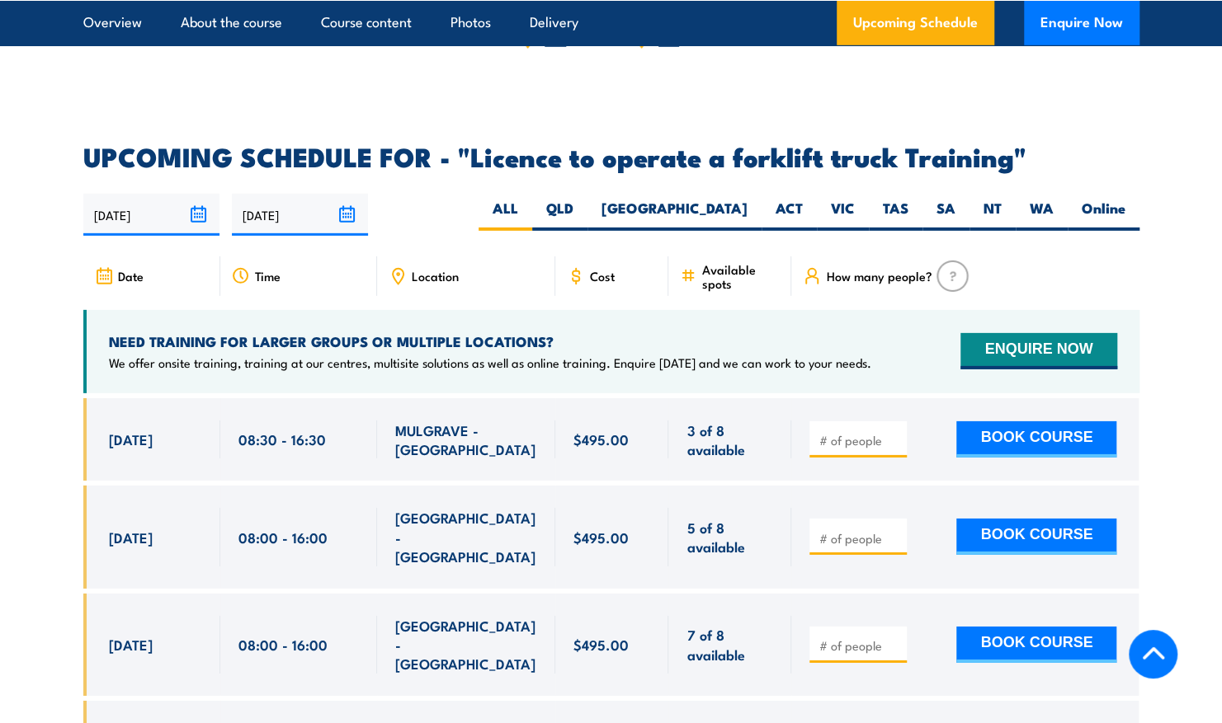
scroll to position [2786, 0]
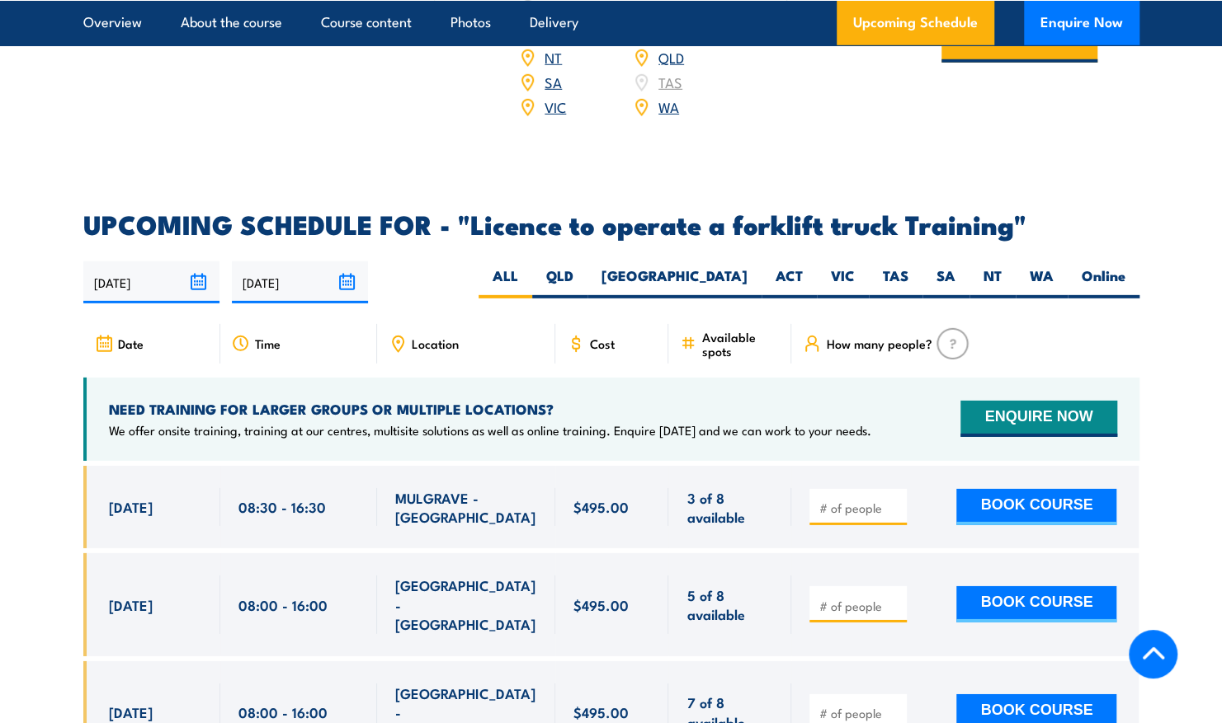
click at [421, 337] on span "Location" at bounding box center [435, 344] width 47 height 14
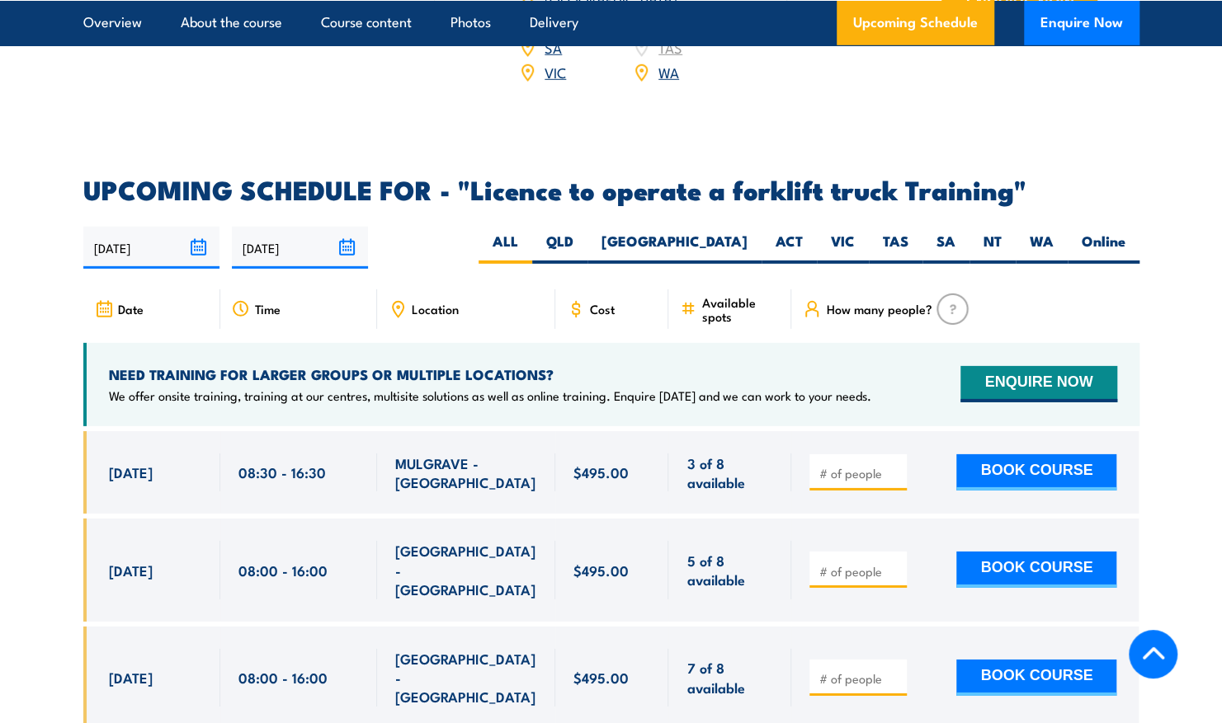
click at [947, 294] on img at bounding box center [952, 309] width 32 height 31
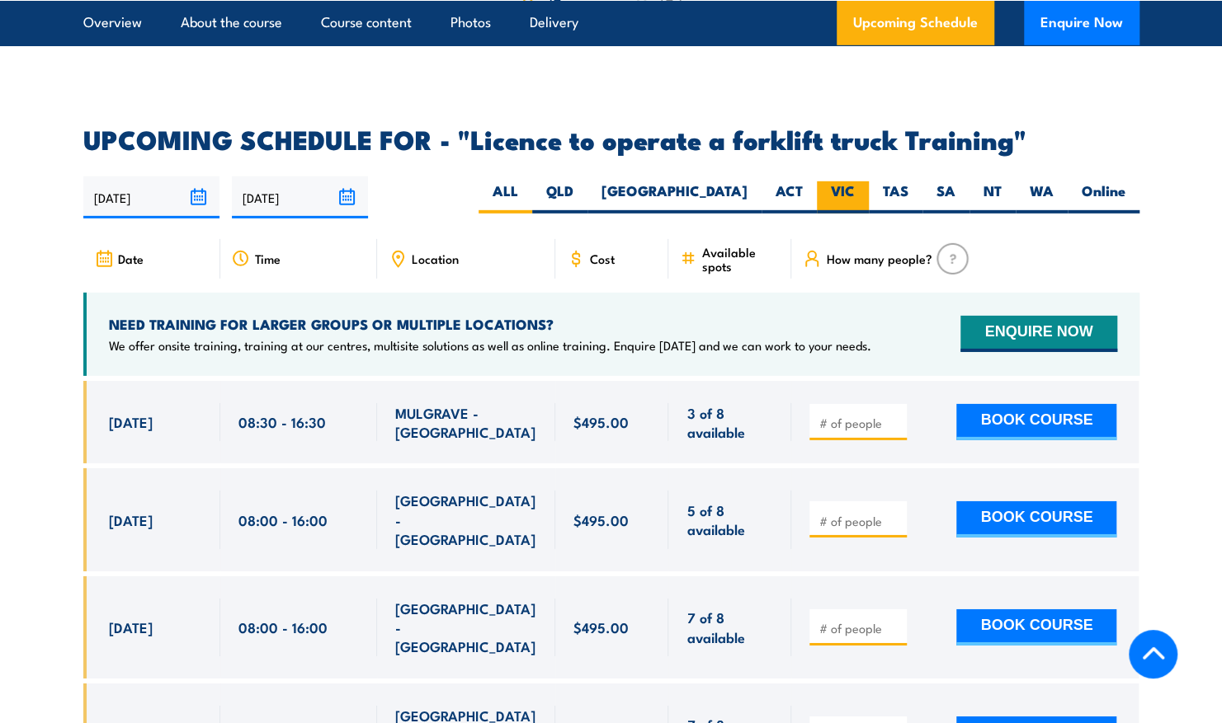
click at [846, 181] on label "VIC" at bounding box center [843, 197] width 52 height 32
click at [855, 181] on input "VIC" at bounding box center [860, 186] width 11 height 11
radio input "true"
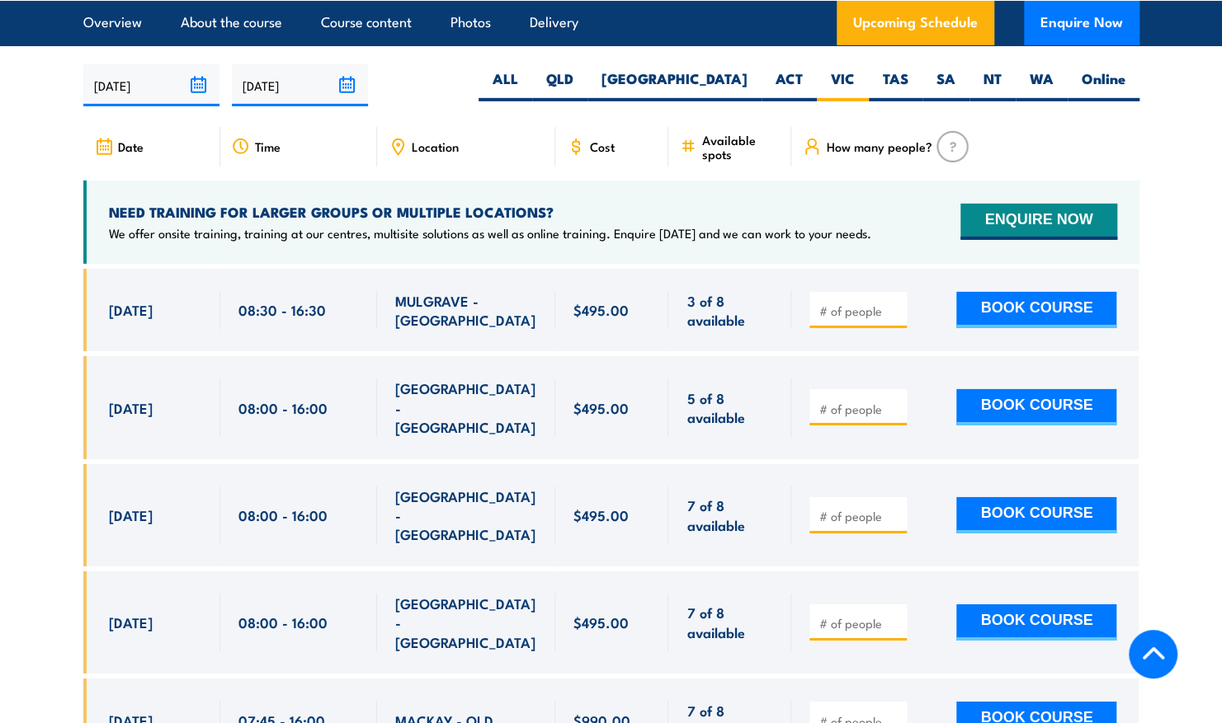
scroll to position [2984, 0]
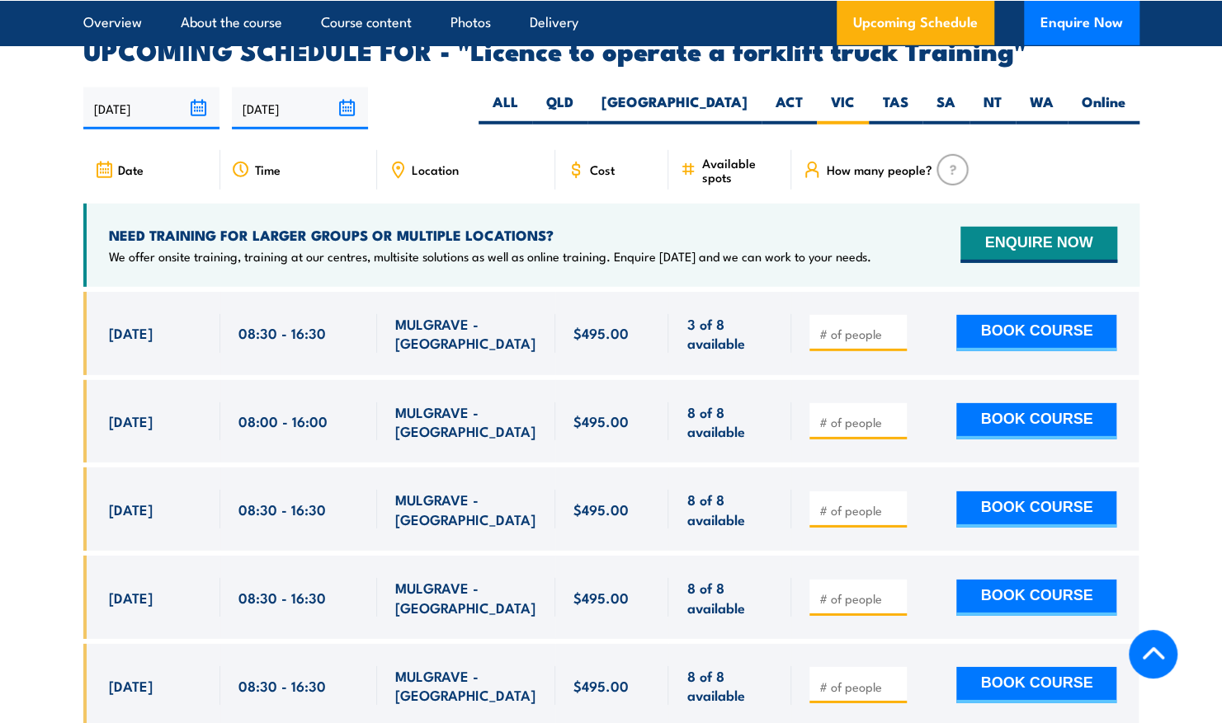
scroll to position [2748, 0]
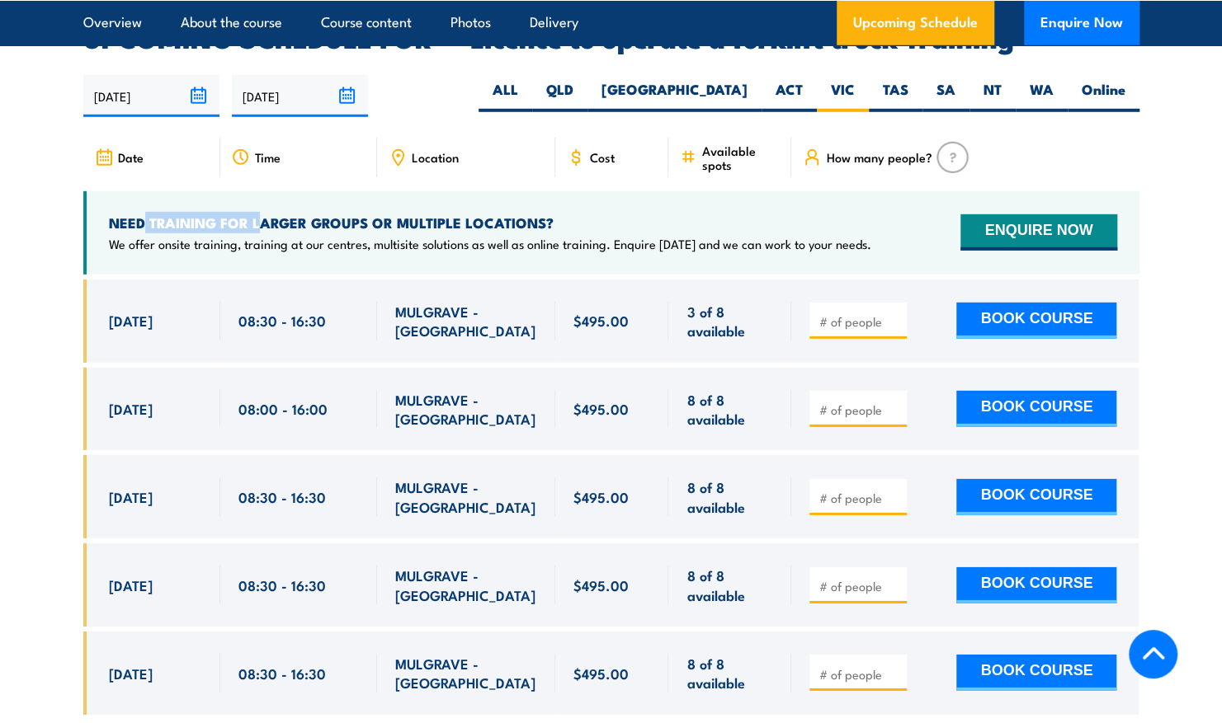
drag, startPoint x: 143, startPoint y: 205, endPoint x: 274, endPoint y: 205, distance: 131.2
click at [274, 214] on h4 "NEED TRAINING FOR LARGER GROUPS OR MULTIPLE LOCATIONS?" at bounding box center [490, 223] width 762 height 18
drag, startPoint x: 274, startPoint y: 205, endPoint x: 396, endPoint y: 214, distance: 122.5
click at [396, 236] on p "We offer onsite training, training at our centres, multisite solutions as well …" at bounding box center [490, 244] width 762 height 16
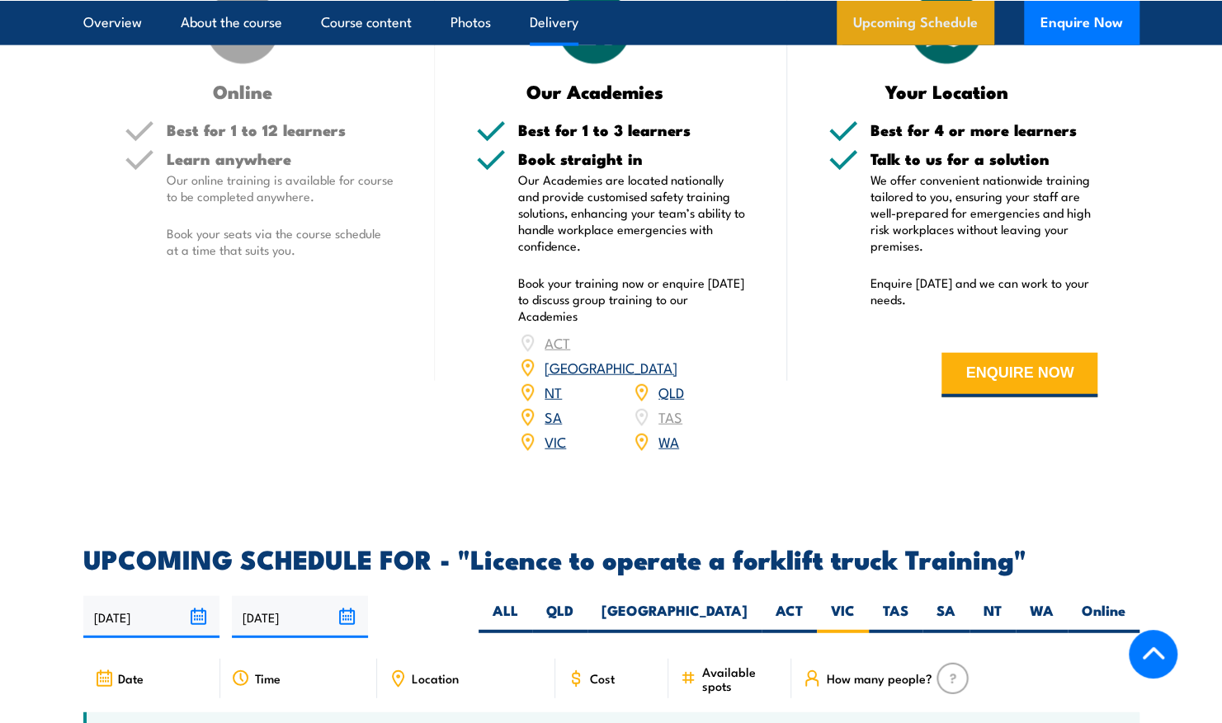
scroll to position [2000, 0]
